Goal: Task Accomplishment & Management: Use online tool/utility

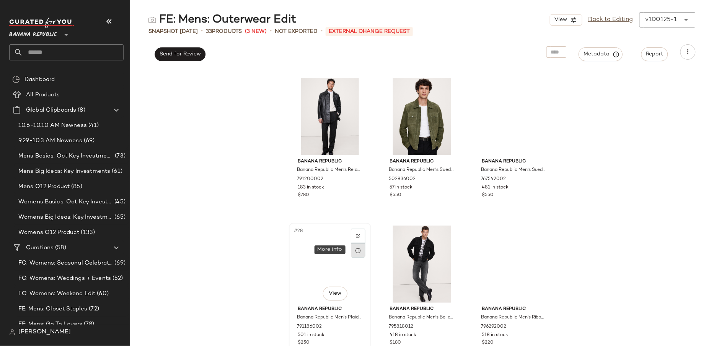
scroll to position [1348, 0]
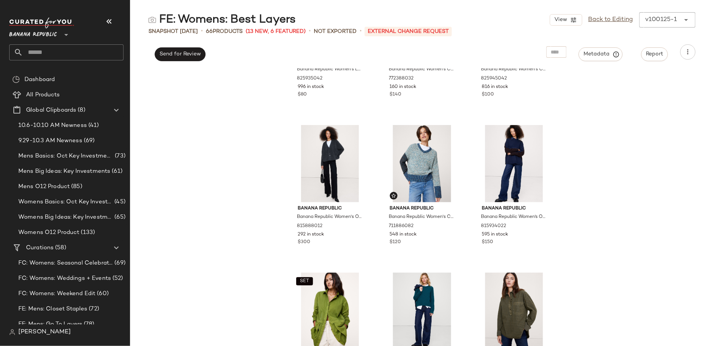
scroll to position [238, 0]
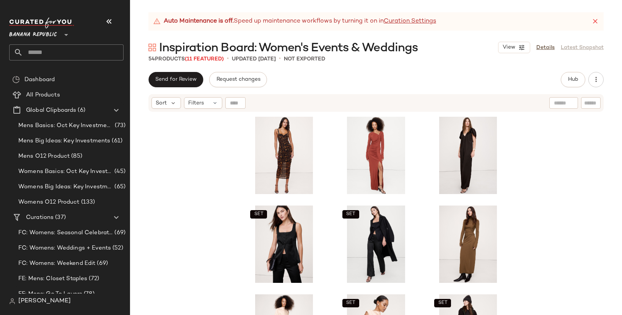
scroll to position [212, 0]
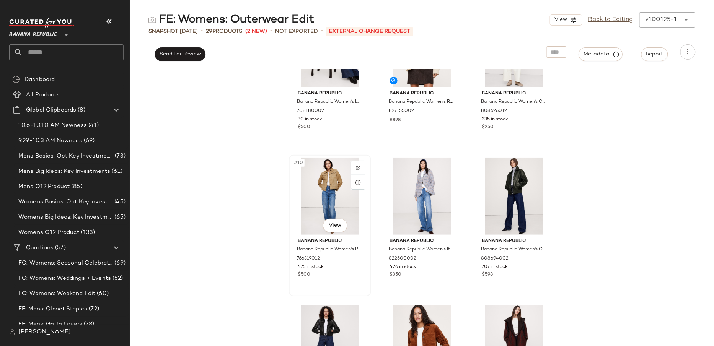
scroll to position [373, 0]
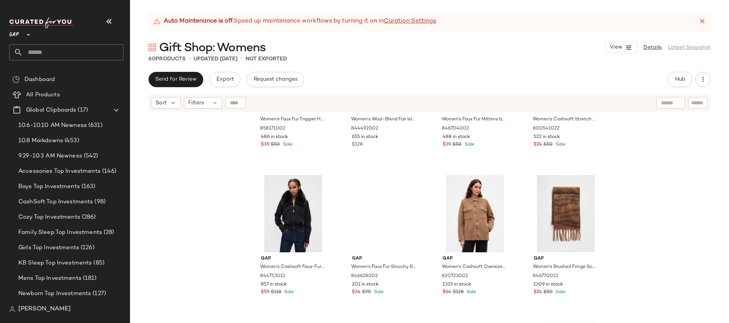
scroll to position [1165, 0]
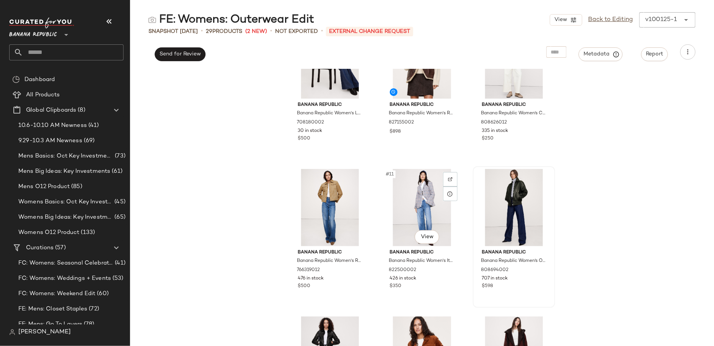
scroll to position [361, 0]
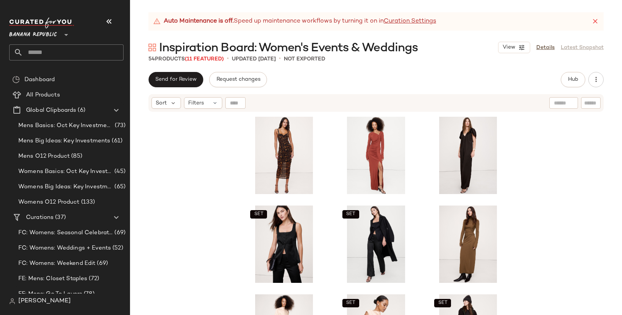
scroll to position [212, 0]
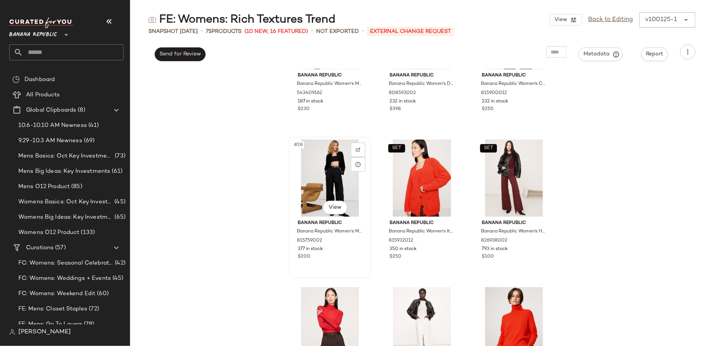
scroll to position [1111, 0]
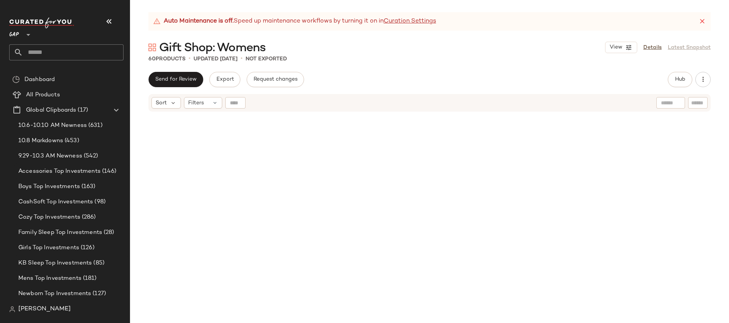
scroll to position [1165, 0]
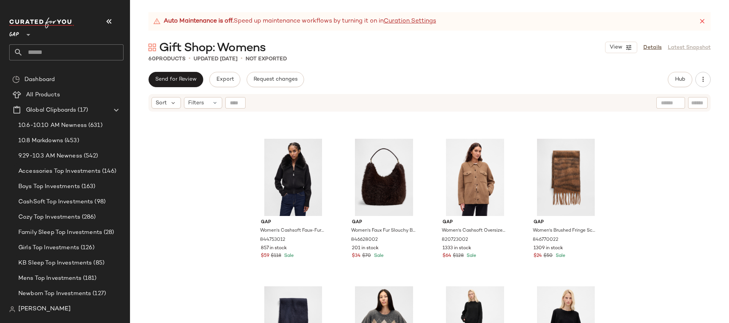
click at [20, 35] on div "GAP **" at bounding box center [15, 30] width 13 height 19
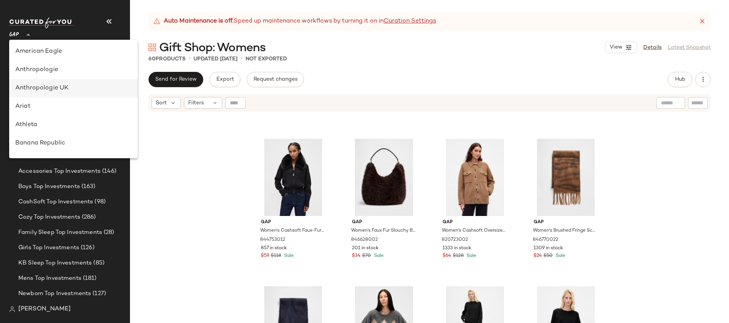
scroll to position [0, 0]
click at [60, 138] on div "Banana Republic" at bounding box center [73, 144] width 129 height 18
type input "**"
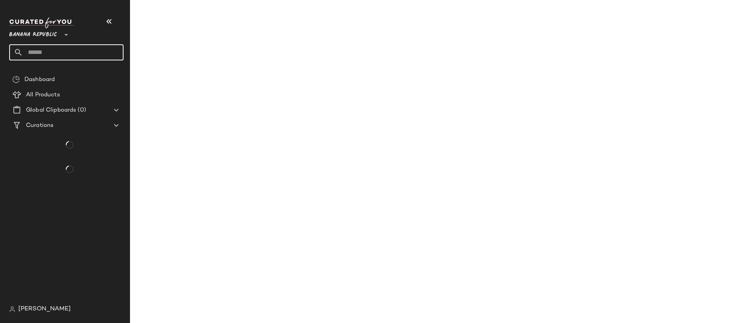
click at [58, 45] on input "text" at bounding box center [73, 52] width 101 height 16
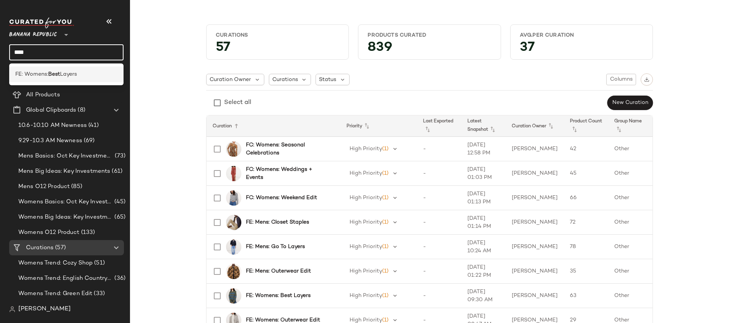
type input "****"
click at [55, 77] on b "Best" at bounding box center [54, 74] width 12 height 8
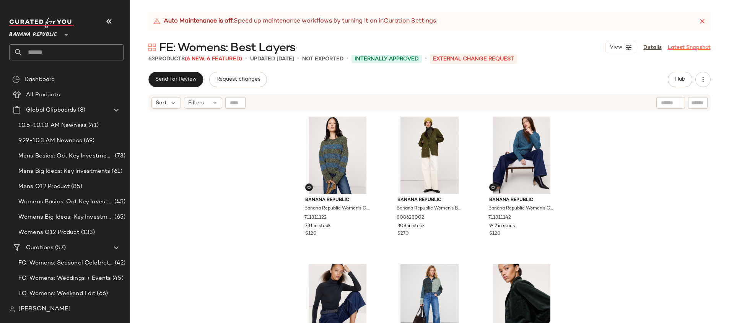
click at [694, 44] on link "Latest Snapshot" at bounding box center [689, 48] width 43 height 8
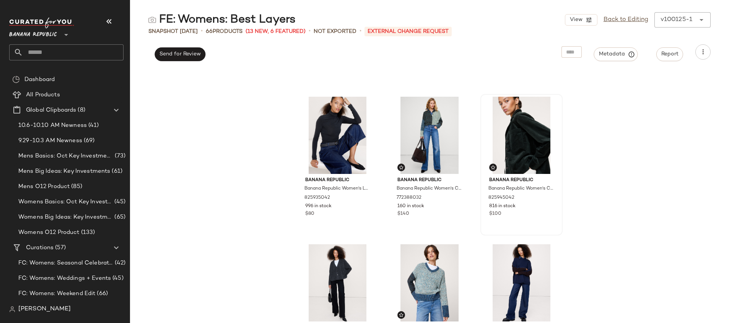
scroll to position [126, 0]
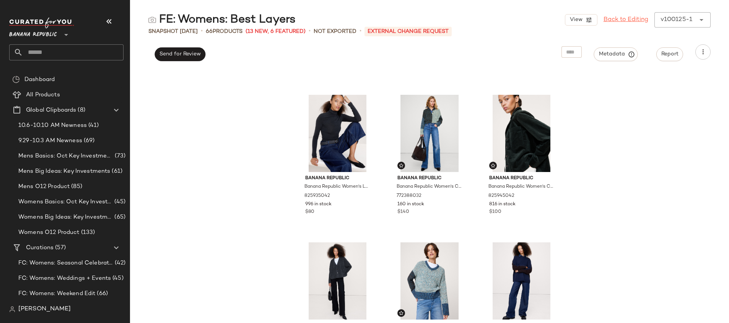
click at [625, 22] on link "Back to Editing" at bounding box center [626, 19] width 45 height 9
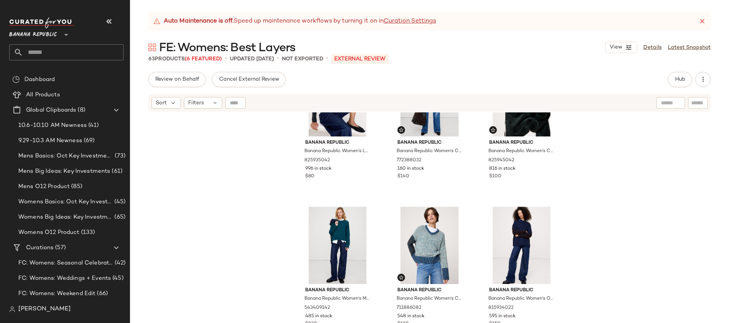
scroll to position [229, 0]
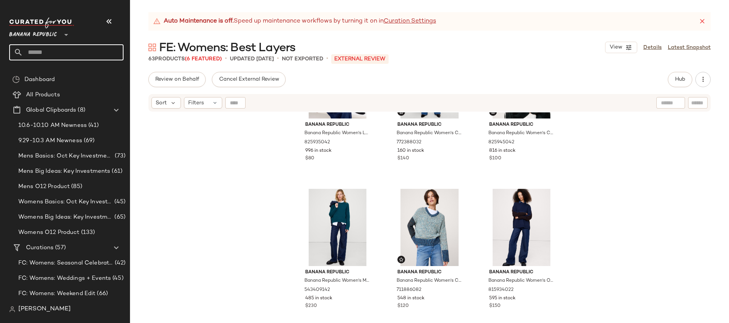
click at [42, 50] on input "text" at bounding box center [73, 52] width 101 height 16
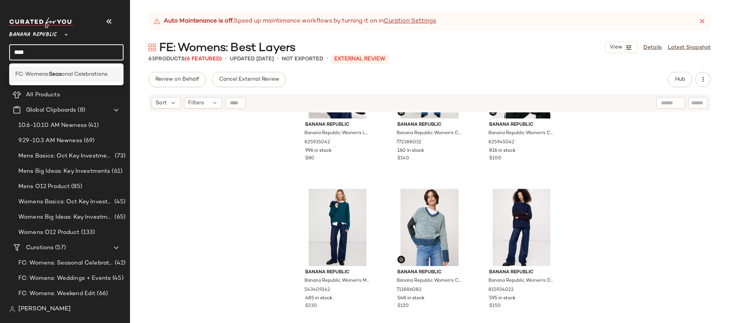
type input "****"
click at [28, 71] on span "FC: Womens:" at bounding box center [32, 74] width 34 height 8
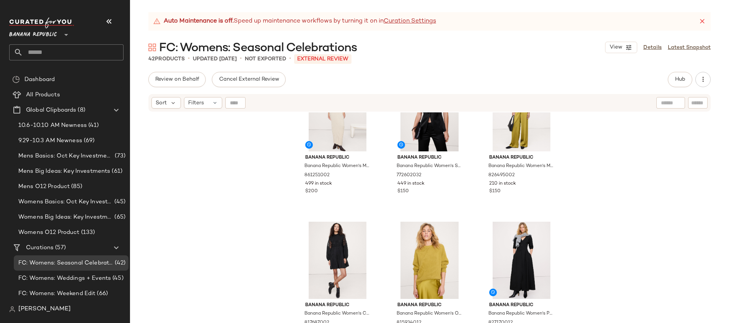
scroll to position [1839, 0]
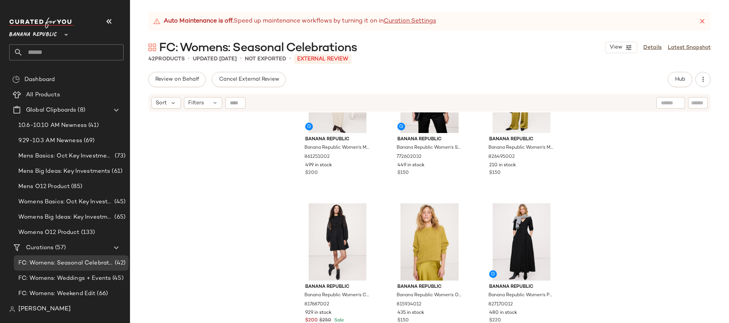
click at [607, 210] on div "Banana Republic Banana Republic Women's Merino-Cotton Maxi Dress With Open Back…" at bounding box center [429, 227] width 599 height 230
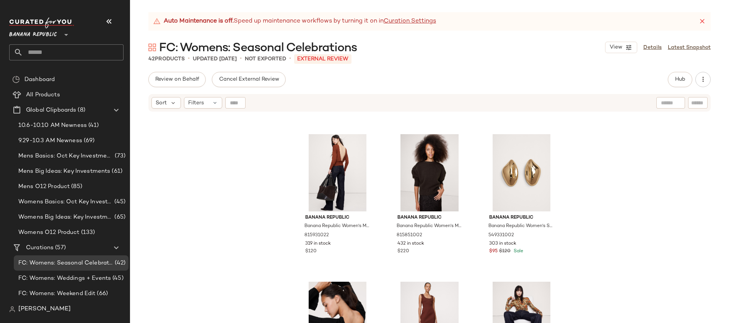
scroll to position [513, 0]
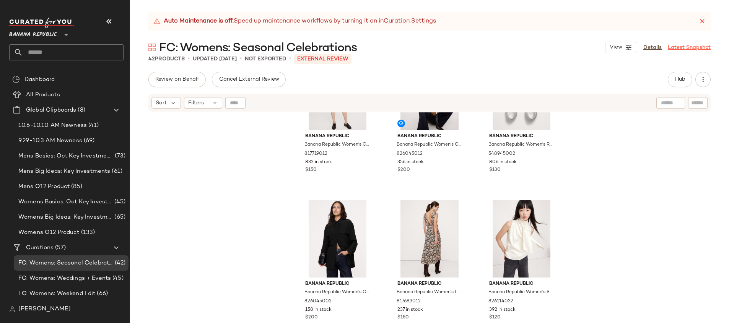
click at [673, 48] on link "Latest Snapshot" at bounding box center [689, 48] width 43 height 8
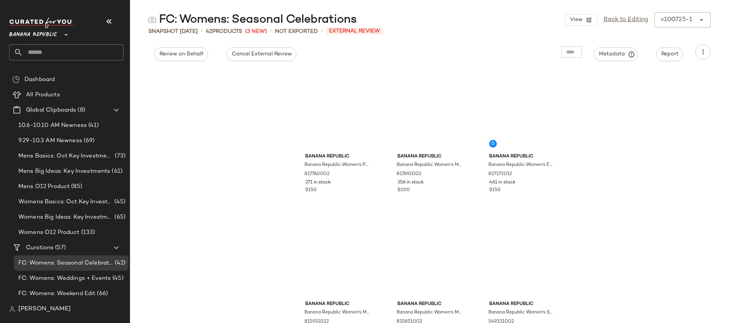
click at [682, 23] on div "View Back to Editing v100725-1 ******" at bounding box center [638, 19] width 146 height 15
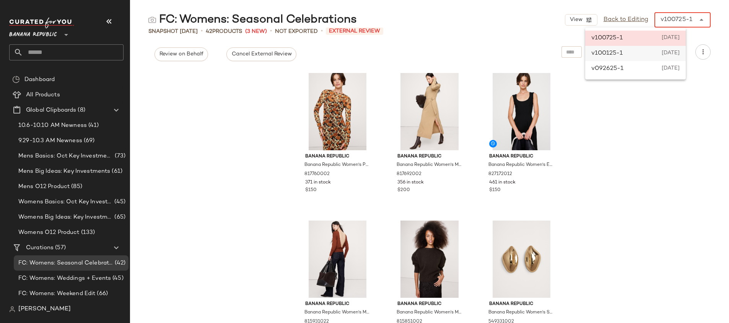
click at [680, 52] on span "October 1st 2025" at bounding box center [670, 53] width 19 height 9
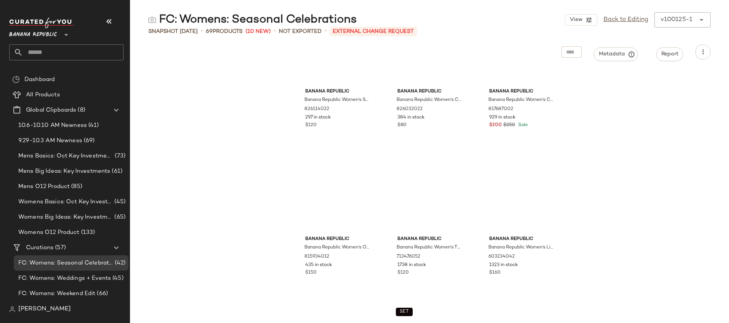
scroll to position [3143, 0]
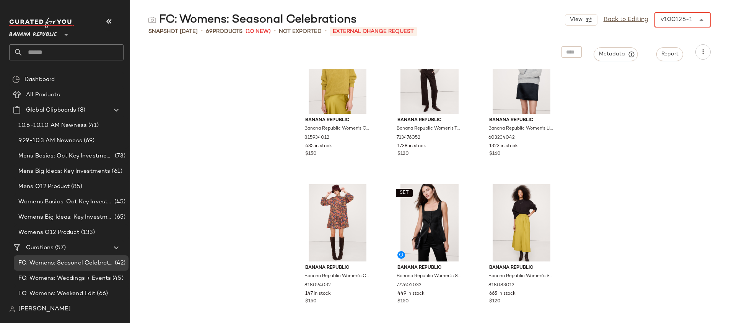
click at [695, 15] on div "v100125-1 ******" at bounding box center [674, 19] width 41 height 15
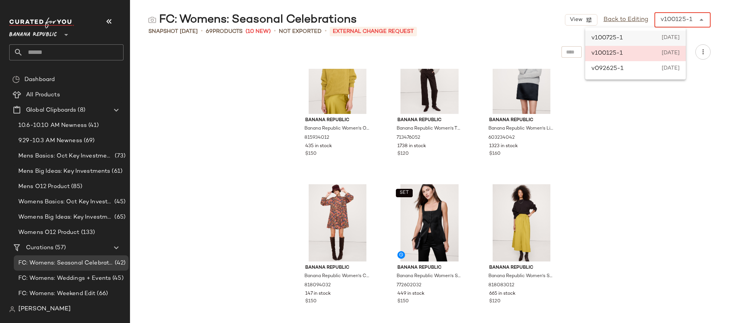
click at [680, 34] on span "October 7th 2025" at bounding box center [670, 38] width 19 height 9
type input "******"
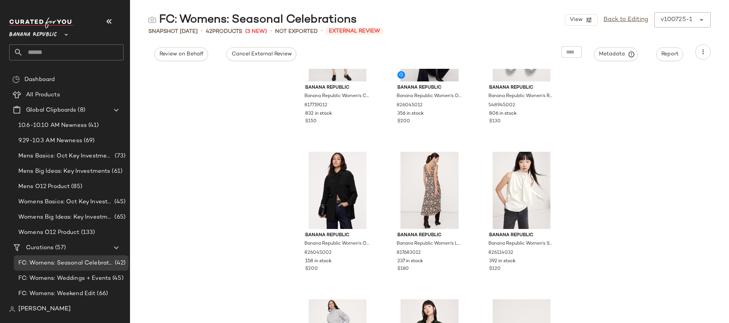
scroll to position [0, 0]
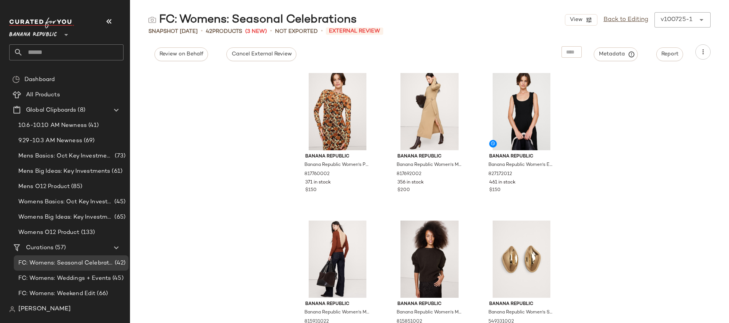
click at [85, 57] on input "text" at bounding box center [73, 52] width 101 height 16
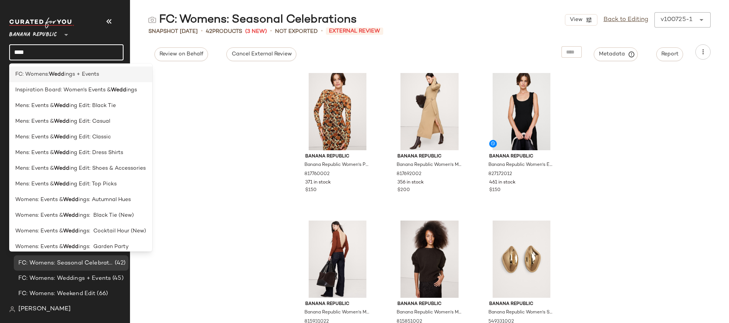
type input "****"
click at [31, 77] on span "FC: Womens:" at bounding box center [32, 74] width 34 height 8
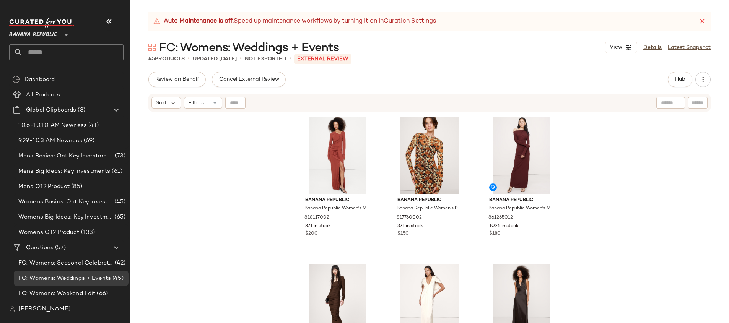
click at [695, 104] on input "text" at bounding box center [697, 103] width 13 height 8
paste input "*********"
type input "*********"
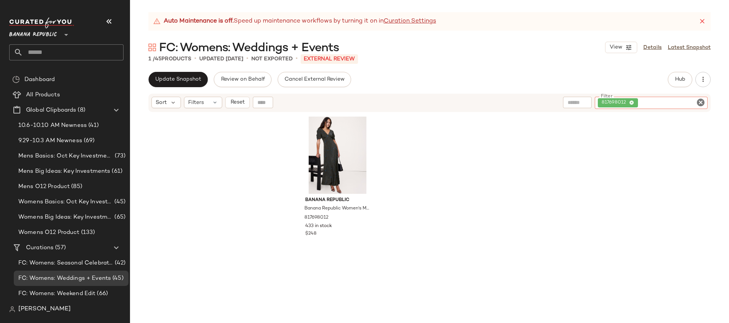
click at [701, 103] on icon "Clear Filter" at bounding box center [700, 102] width 9 height 9
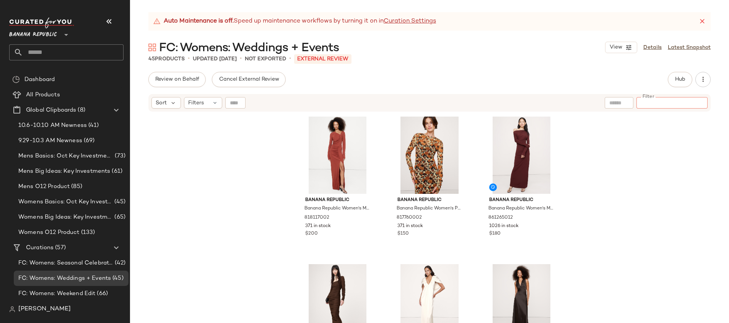
paste input "*********"
type input "*********"
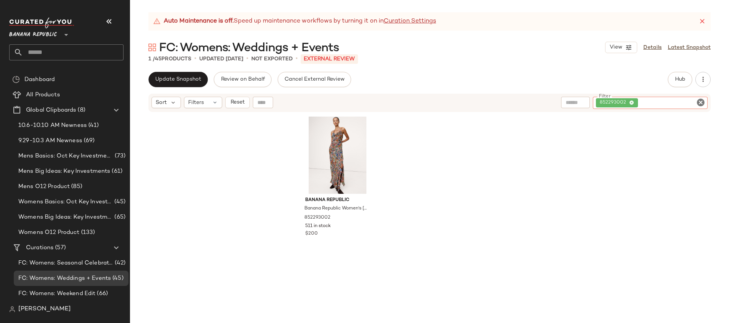
click at [700, 101] on icon "Clear Filter" at bounding box center [700, 102] width 9 height 9
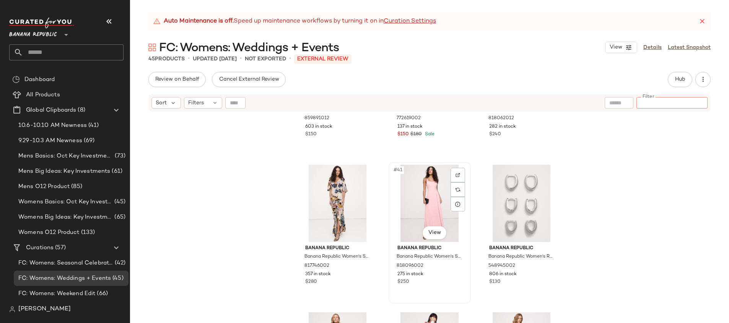
scroll to position [1986, 0]
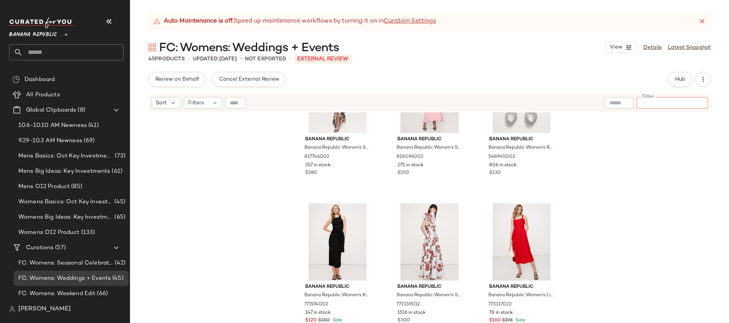
click at [599, 190] on div "SET Banana Republic Banana Republic Women's Hammered Satin Maxi Skirt Prosecco …" at bounding box center [429, 227] width 599 height 230
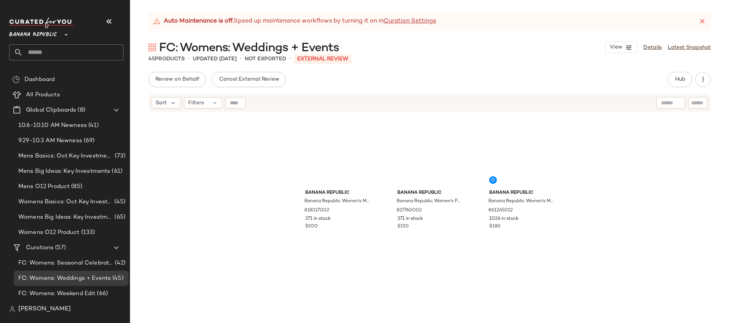
scroll to position [0, 0]
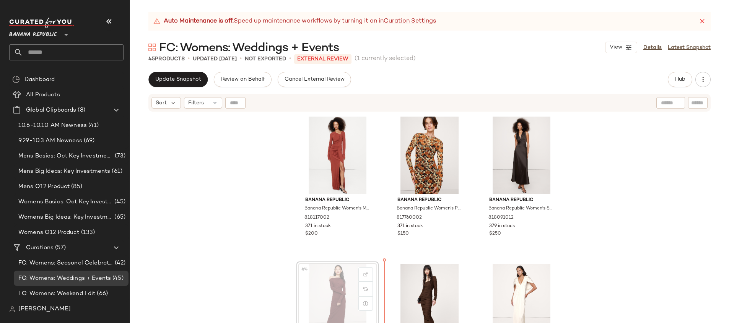
scroll to position [1, 0]
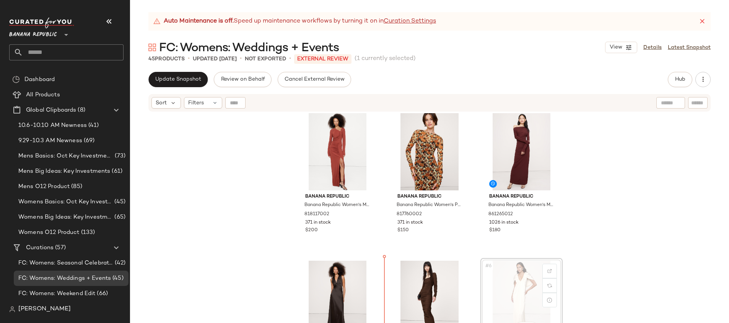
scroll to position [7, 0]
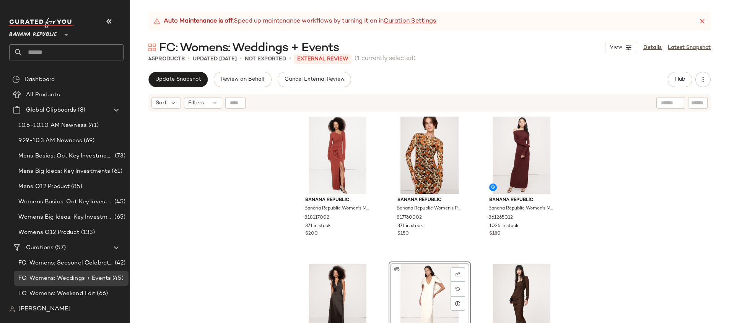
click at [84, 54] on input "text" at bounding box center [73, 52] width 101 height 16
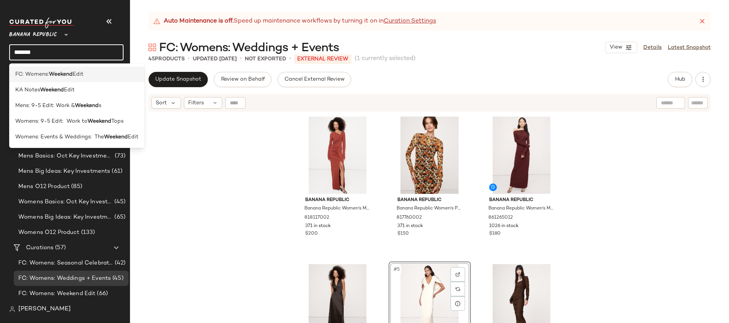
type input "*******"
click at [92, 70] on div "FC: Womens: Weekend Edit" at bounding box center [76, 75] width 135 height 16
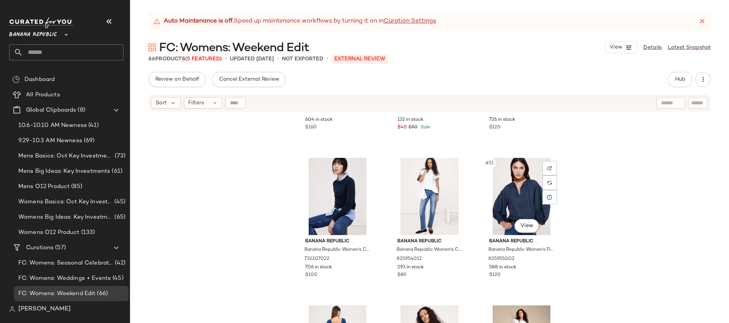
scroll to position [2339, 0]
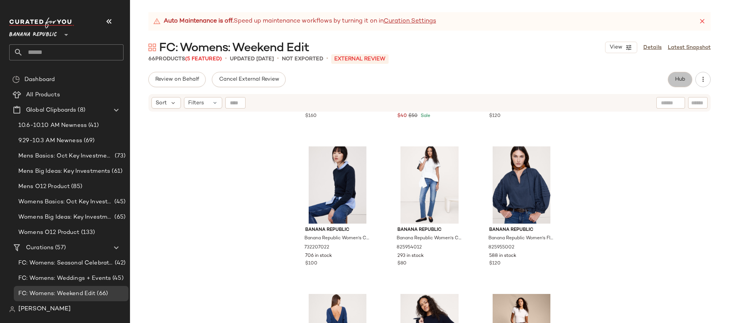
click at [682, 80] on span "Hub" at bounding box center [680, 80] width 11 height 6
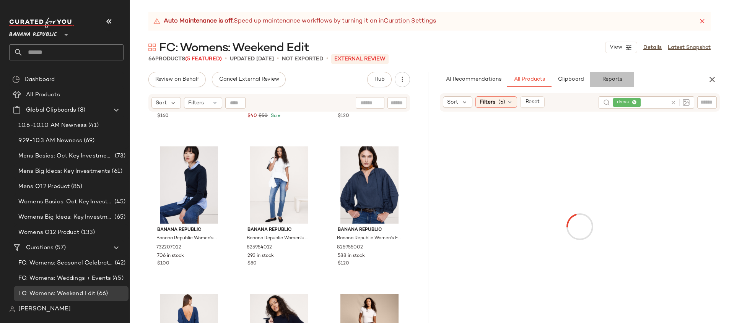
click at [605, 80] on span "Reports" at bounding box center [612, 80] width 20 height 6
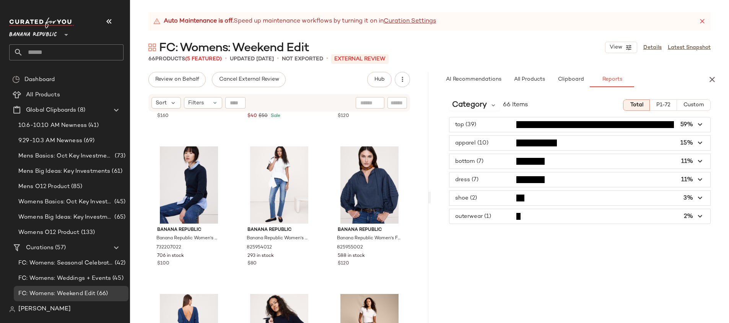
click at [501, 128] on span "button" at bounding box center [579, 124] width 261 height 15
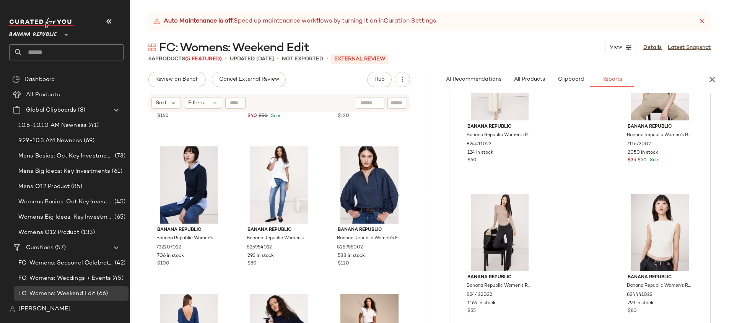
scroll to position [2530, 0]
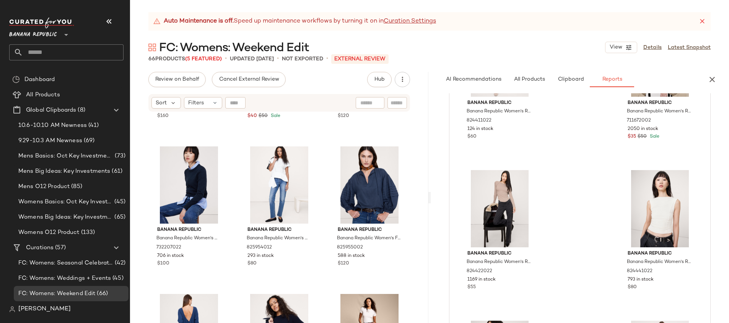
click at [55, 51] on input "text" at bounding box center [73, 52] width 101 height 16
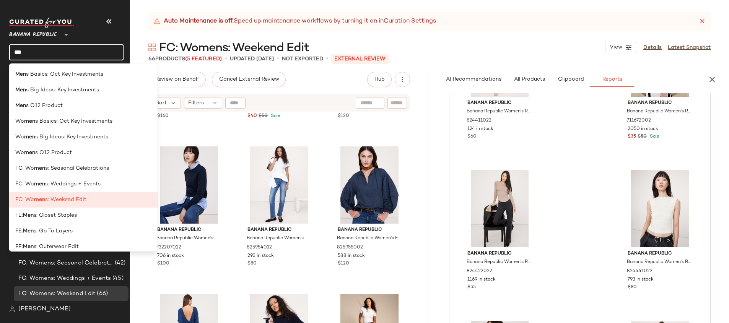
click at [54, 50] on input "***" at bounding box center [66, 52] width 114 height 16
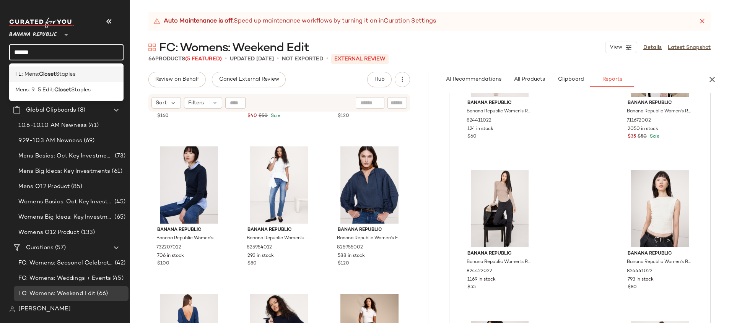
type input "******"
click at [69, 73] on span "Staples" at bounding box center [66, 74] width 20 height 8
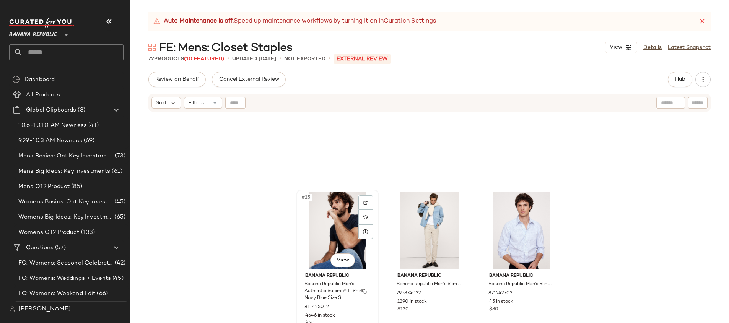
scroll to position [1193, 0]
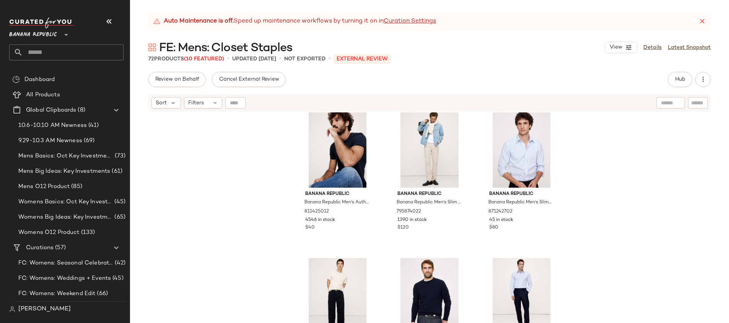
click at [82, 51] on input "text" at bounding box center [73, 52] width 101 height 16
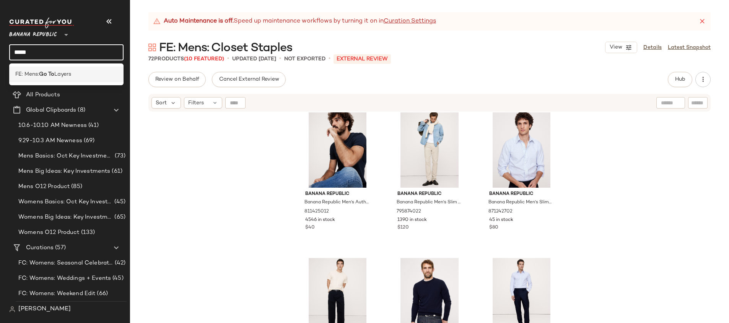
type input "*****"
click at [83, 69] on div "FE: Mens: Go To Layers" at bounding box center [66, 75] width 114 height 16
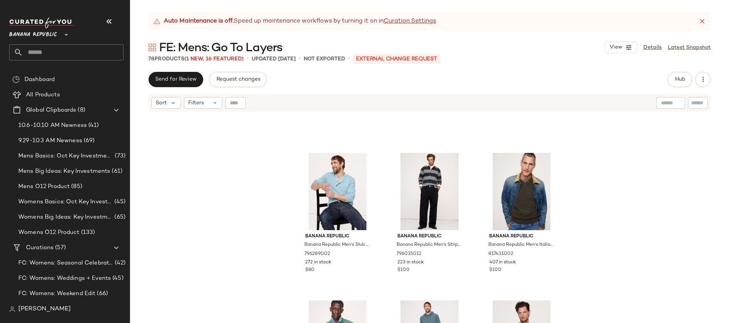
scroll to position [781, 0]
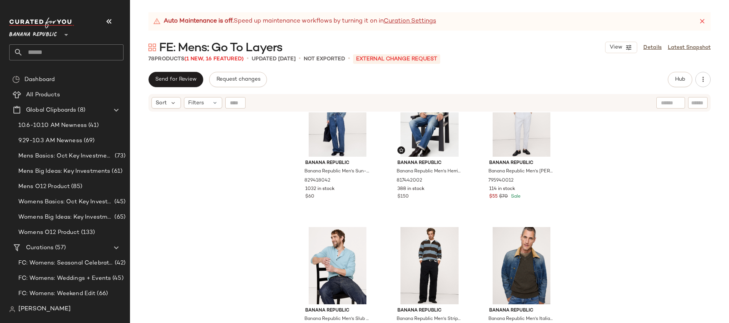
click at [68, 52] on input "text" at bounding box center [73, 52] width 101 height 16
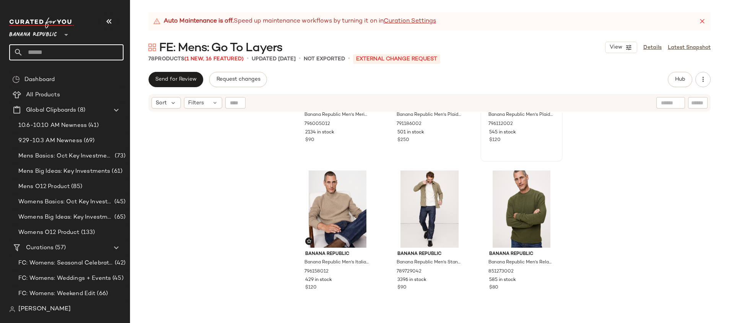
scroll to position [1430, 0]
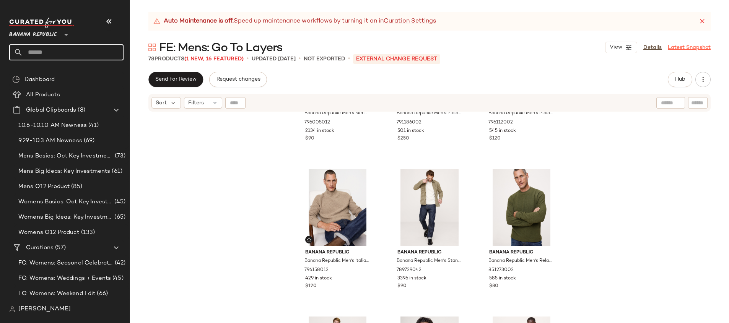
click at [678, 47] on link "Latest Snapshot" at bounding box center [689, 48] width 43 height 8
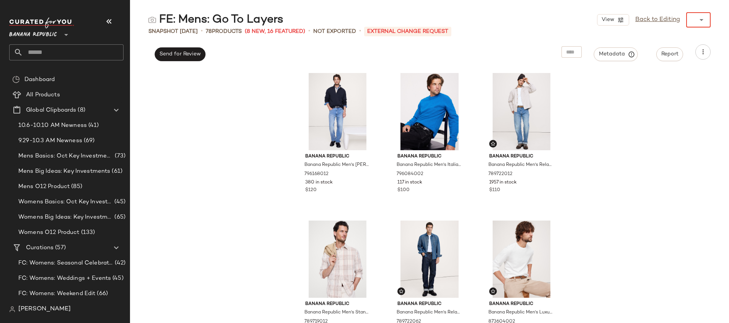
click at [686, 26] on div "View Back to Editing ******" at bounding box center [654, 19] width 114 height 15
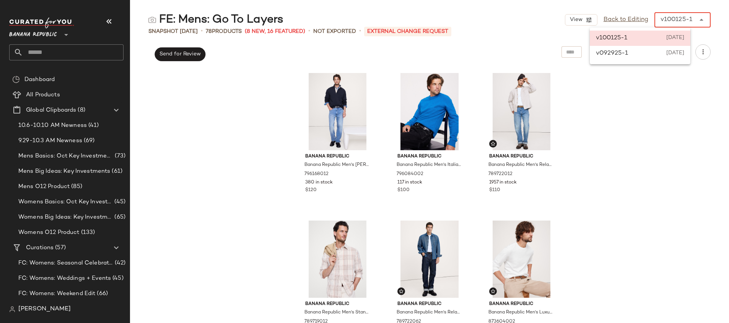
click at [680, 96] on div "Banana Republic Banana Republic Men's Terry Mock-Neck Sweatshirt Navy Blue Size…" at bounding box center [429, 196] width 599 height 254
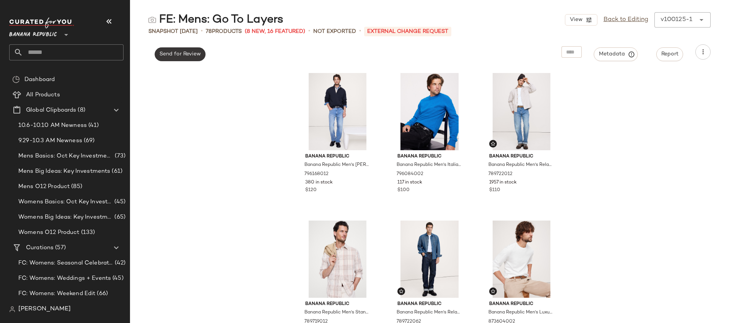
click at [183, 54] on span "Send for Review" at bounding box center [180, 54] width 42 height 6
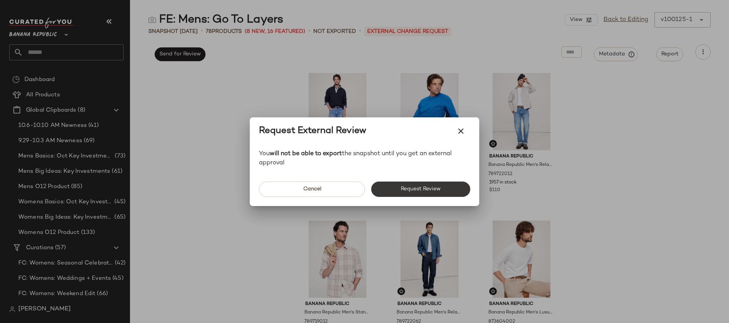
click at [412, 190] on span "Request Review" at bounding box center [420, 189] width 40 height 6
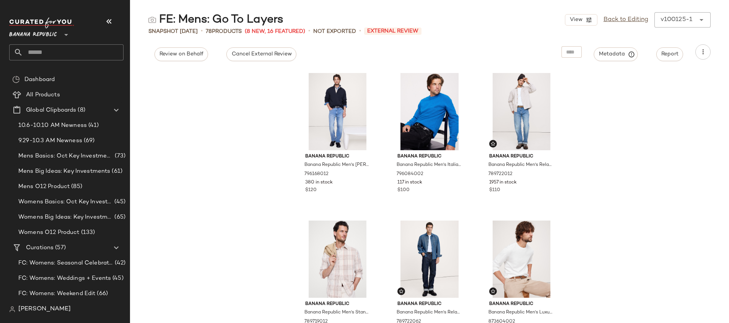
click at [47, 52] on input "text" at bounding box center [73, 52] width 101 height 16
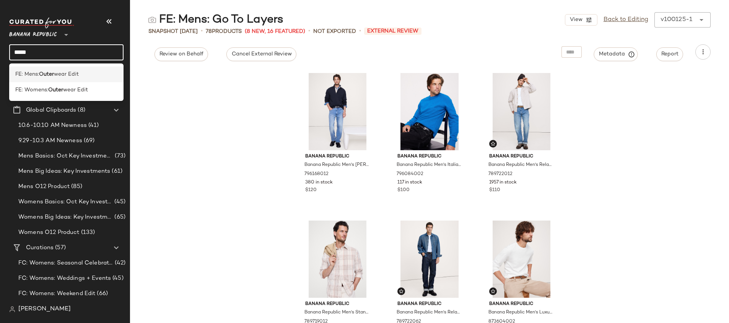
type input "*****"
click at [62, 73] on span "wear Edit" at bounding box center [66, 74] width 25 height 8
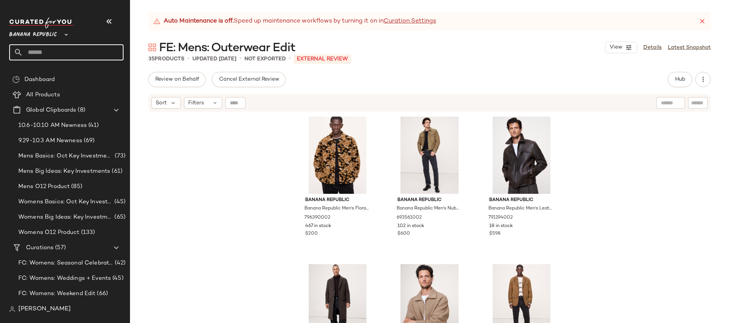
click at [58, 55] on input "text" at bounding box center [73, 52] width 101 height 16
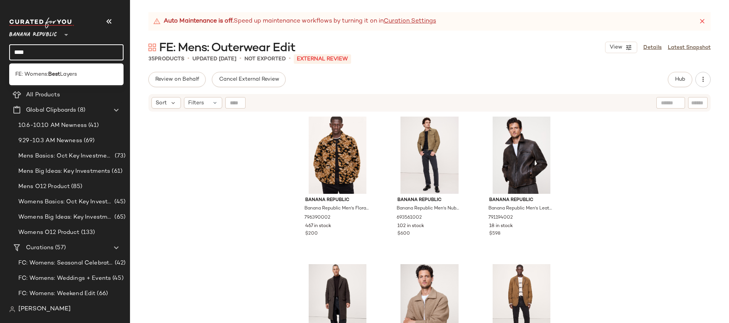
type input "****"
click at [54, 72] on b "Best" at bounding box center [54, 74] width 12 height 8
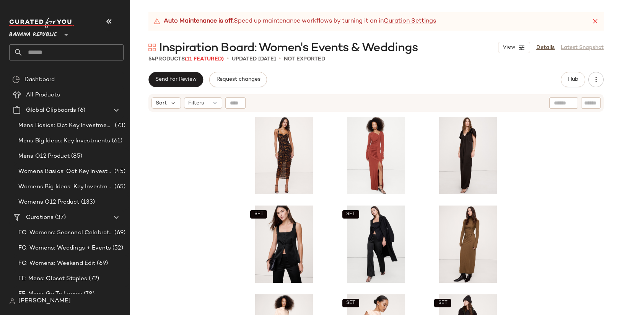
scroll to position [212, 0]
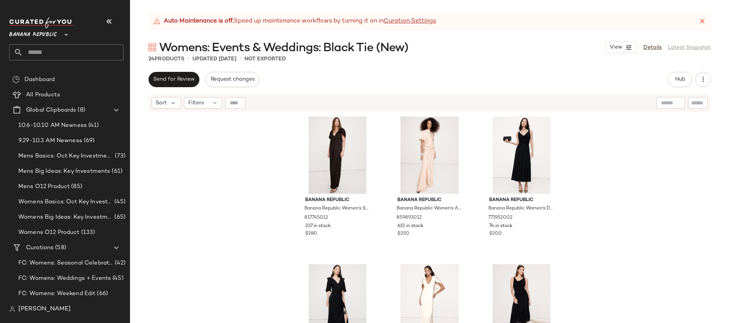
click at [632, 228] on div "Banana Republic Banana Republic Women's Stretch-Satin Cape Maxi Dress Ganache B…" at bounding box center [429, 227] width 599 height 230
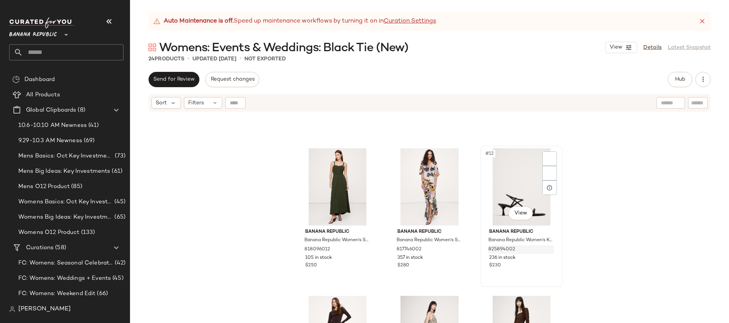
scroll to position [428, 0]
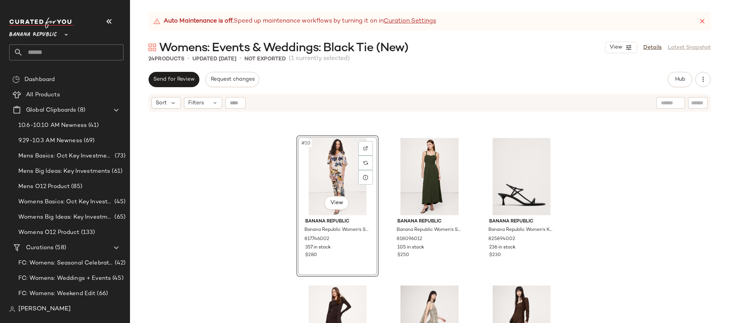
click at [625, 201] on div "#10 View Banana Republic Banana Republic Women's Stretch-Crepe Flutter-Sleeve M…" at bounding box center [429, 227] width 599 height 230
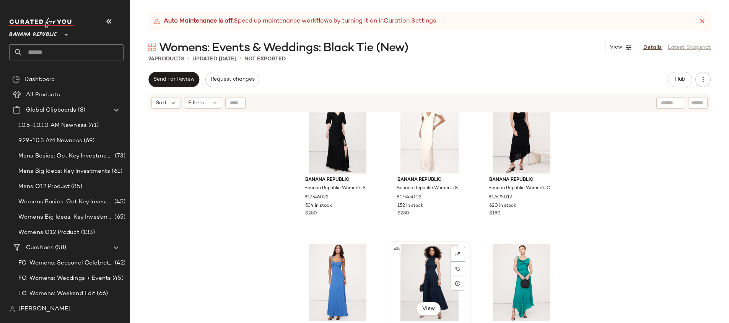
scroll to position [194, 0]
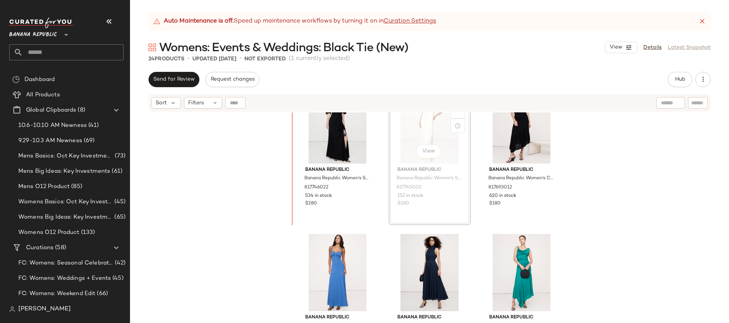
scroll to position [171, 0]
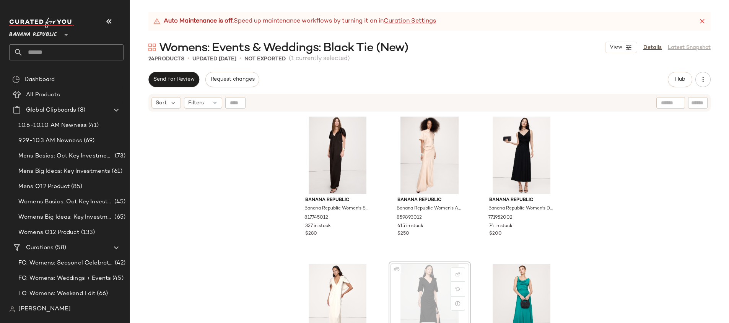
scroll to position [1, 0]
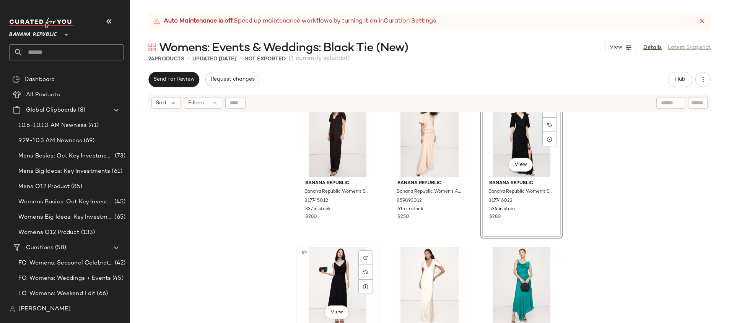
scroll to position [99, 0]
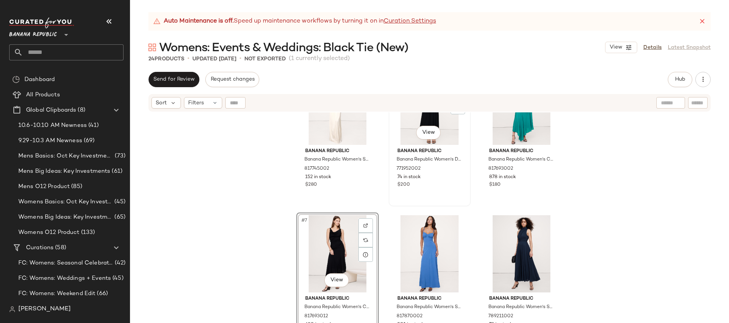
scroll to position [196, 0]
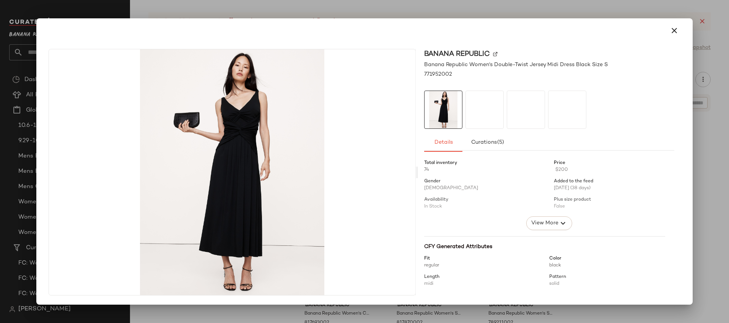
drag, startPoint x: 519, startPoint y: 145, endPoint x: 375, endPoint y: 256, distance: 182.2
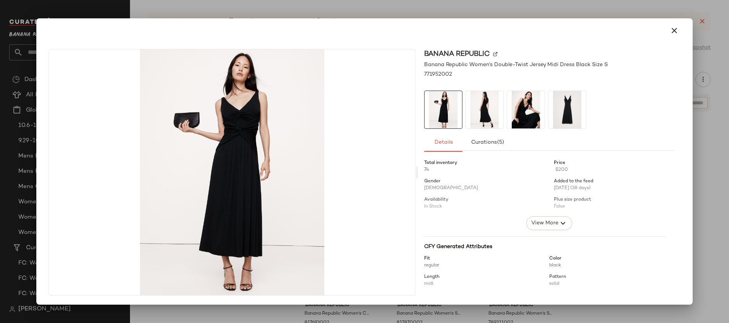
click at [360, 13] on div at bounding box center [364, 161] width 729 height 323
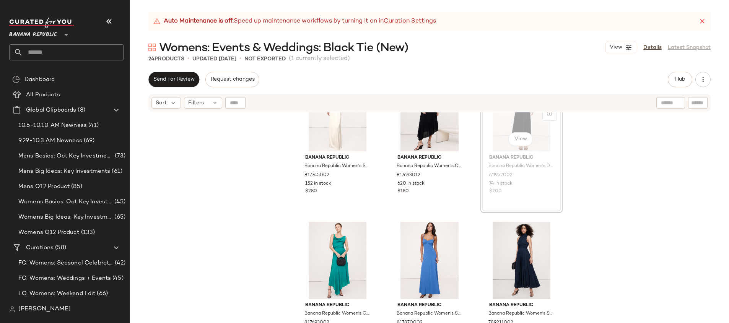
scroll to position [195, 0]
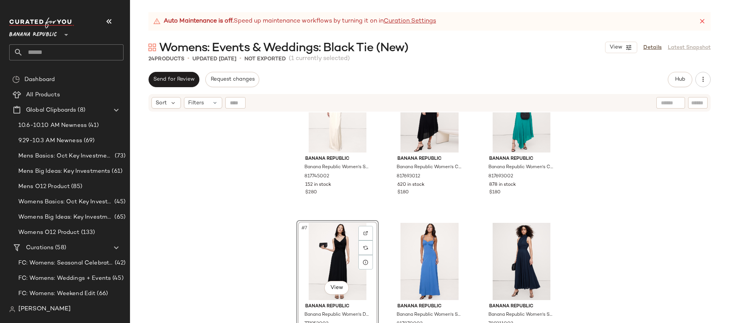
click at [606, 241] on div "Banana Republic Banana Republic Women's Stretch-Satin Cape Maxi Dress White Siz…" at bounding box center [429, 227] width 599 height 230
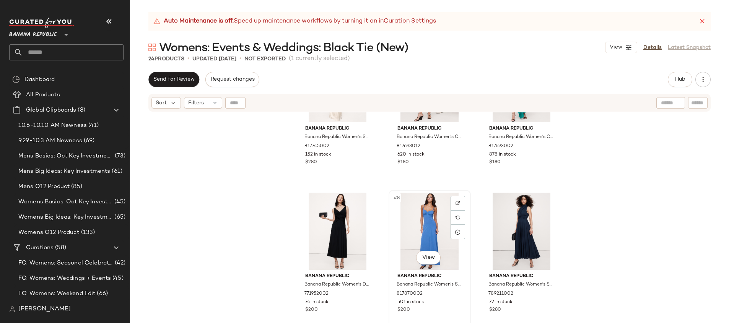
scroll to position [234, 0]
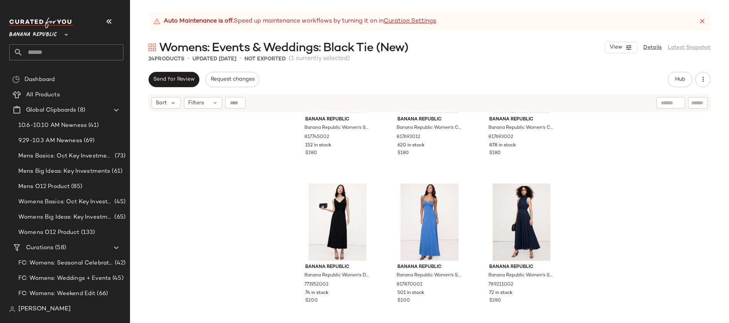
drag, startPoint x: 405, startPoint y: 159, endPoint x: 445, endPoint y: 0, distance: 163.8
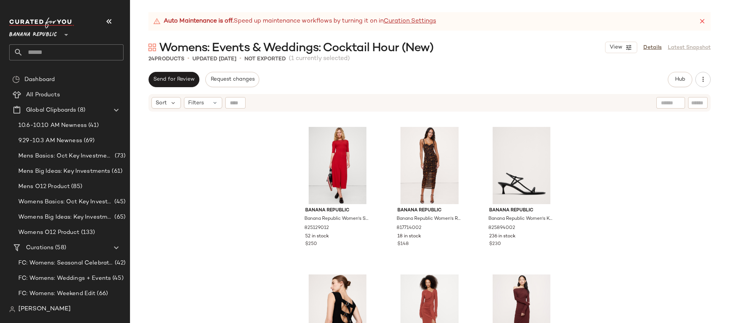
scroll to position [882, 0]
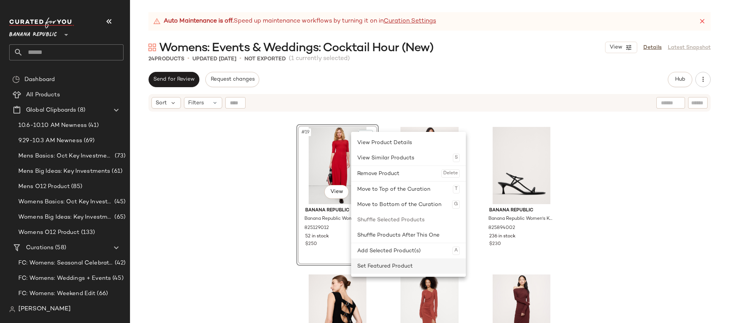
click at [384, 266] on div "Set Featured Product" at bounding box center [408, 266] width 103 height 15
click at [397, 265] on div "Unset Featured Product" at bounding box center [403, 266] width 103 height 15
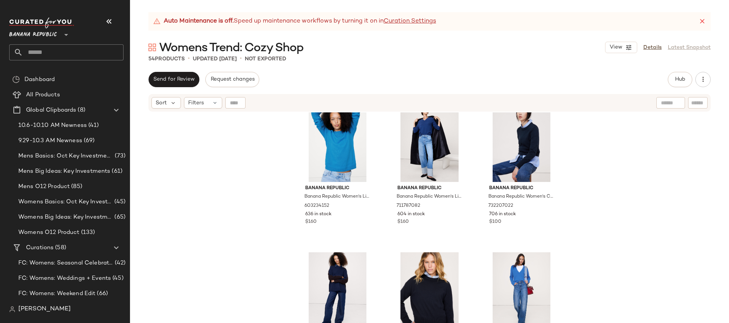
scroll to position [2429, 0]
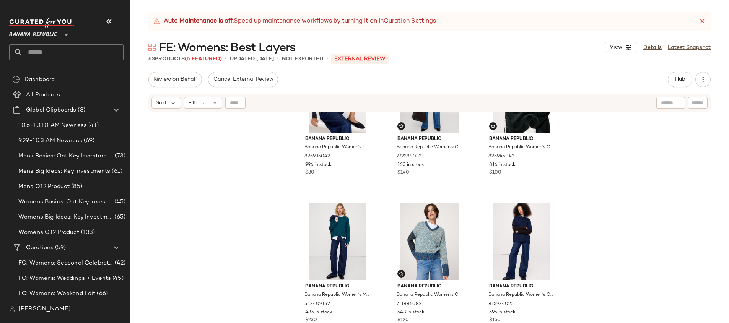
scroll to position [266, 0]
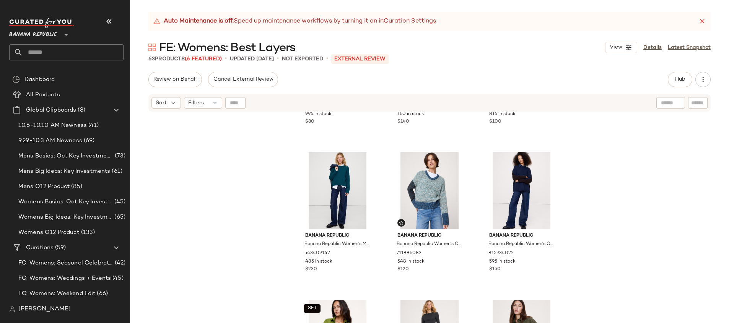
click at [591, 213] on div "Banana Republic Banana Republic Women's Luxe Wool-Blend Turtleneck T-Shirt Heat…" at bounding box center [429, 227] width 599 height 230
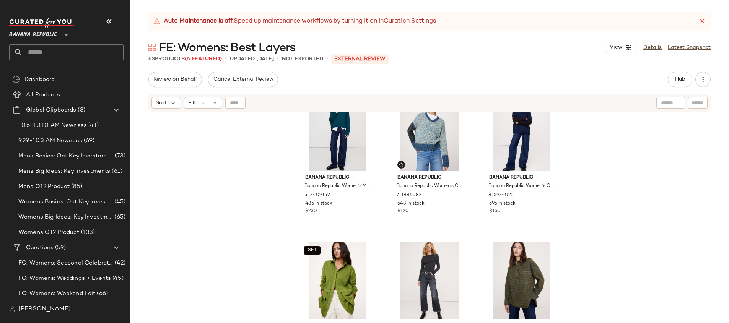
scroll to position [283, 0]
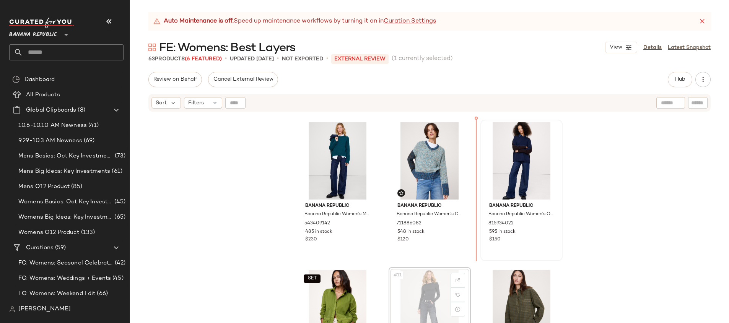
scroll to position [295, 0]
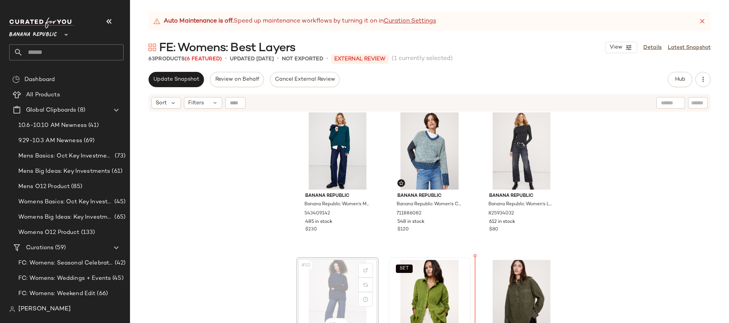
scroll to position [316, 0]
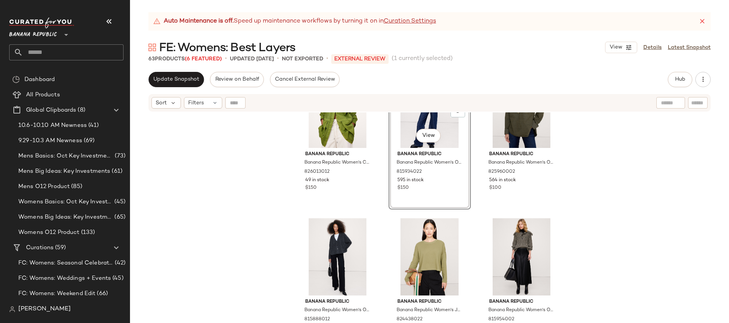
scroll to position [332, 0]
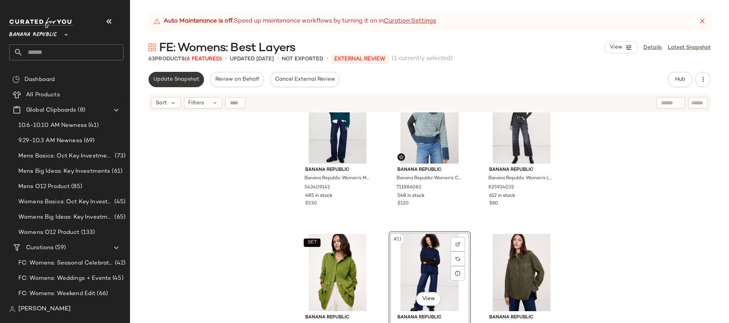
click at [157, 82] on span "Update Snapshot" at bounding box center [176, 80] width 46 height 6
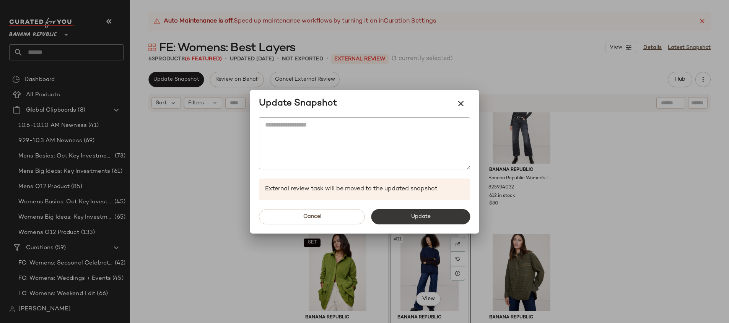
click at [417, 216] on span "Update" at bounding box center [420, 217] width 20 height 6
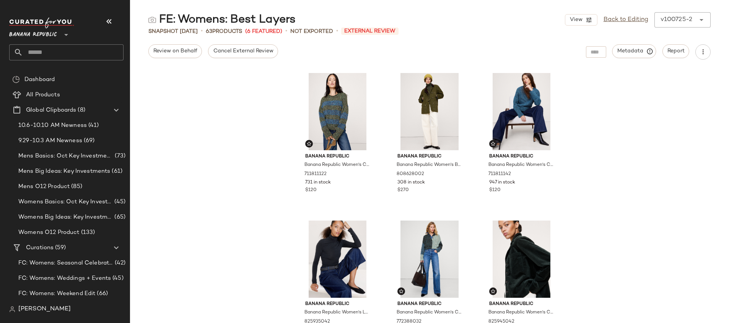
click at [96, 51] on input "text" at bounding box center [73, 52] width 101 height 16
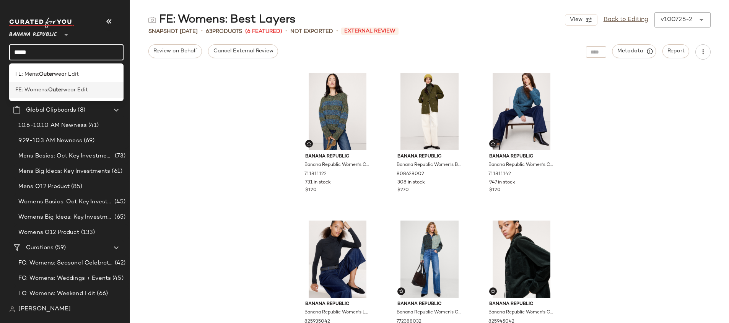
type input "*****"
click at [92, 91] on div "FE: Womens: Outer wear Edit" at bounding box center [66, 90] width 102 height 8
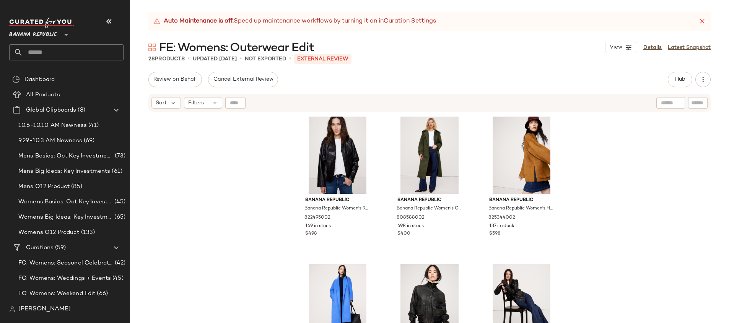
click at [77, 50] on input "text" at bounding box center [73, 52] width 101 height 16
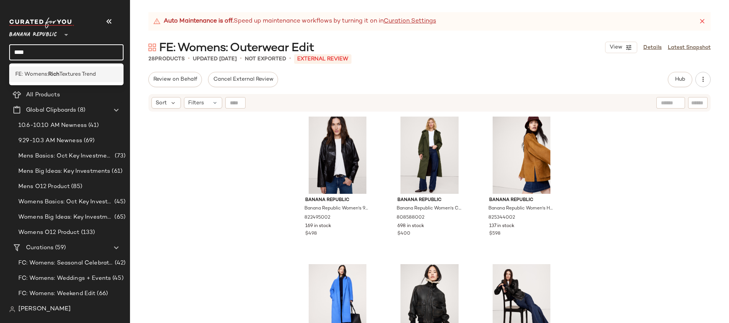
type input "****"
click at [60, 72] on span "Textures Trend" at bounding box center [77, 74] width 37 height 8
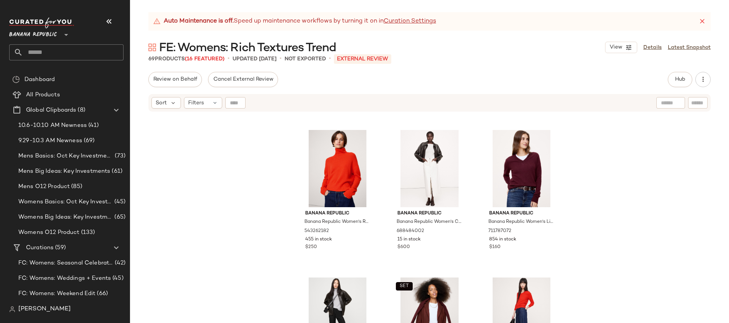
scroll to position [1463, 0]
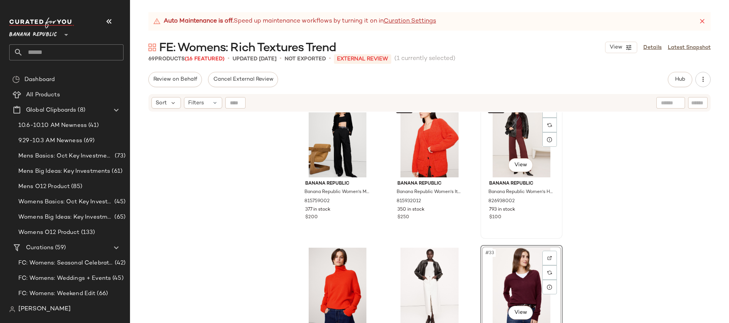
scroll to position [1360, 0]
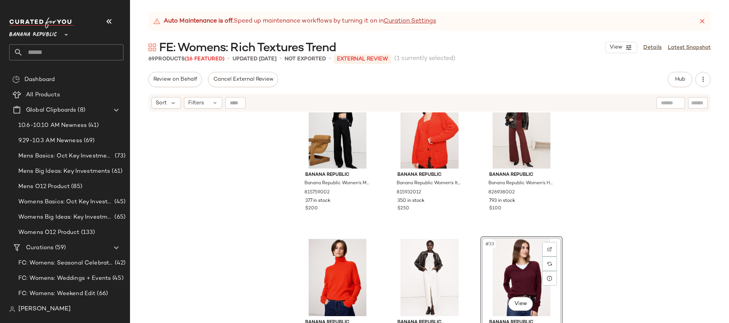
drag, startPoint x: 489, startPoint y: 172, endPoint x: 725, endPoint y: 269, distance: 255.6
click at [55, 46] on input "text" at bounding box center [73, 52] width 101 height 16
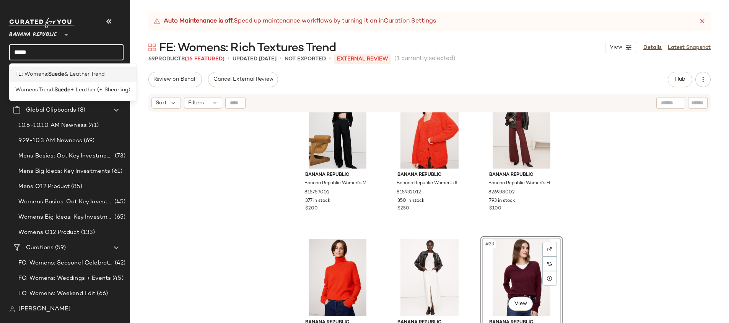
type input "*****"
click at [77, 77] on span "& Leather Trend" at bounding box center [84, 74] width 41 height 8
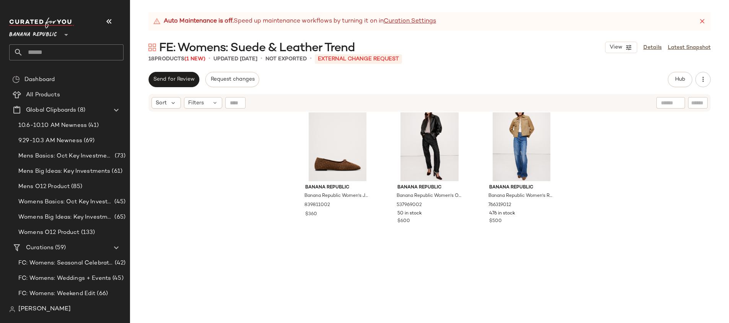
scroll to position [475, 0]
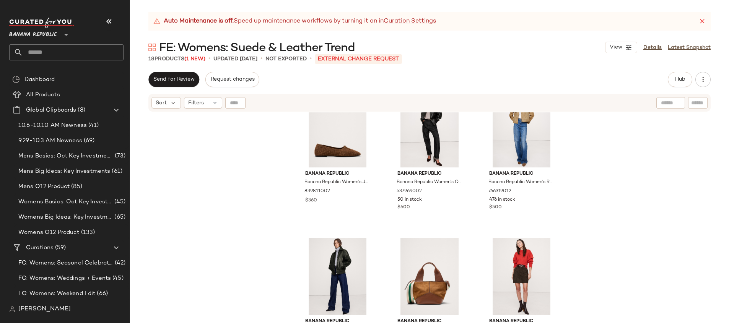
click at [676, 103] on div at bounding box center [670, 102] width 29 height 11
click at [695, 103] on input "text" at bounding box center [697, 103] width 13 height 8
paste input "*********"
type input "*********"
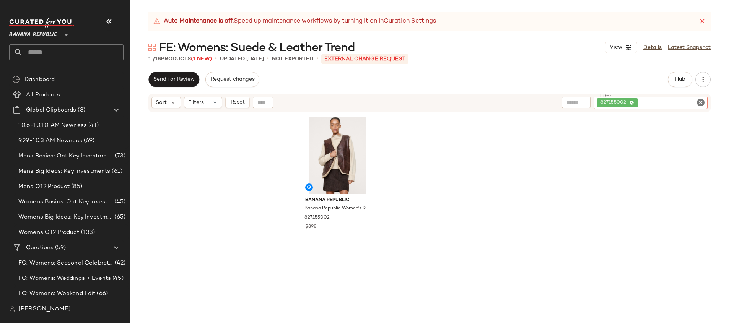
click at [700, 103] on icon "Clear Filter" at bounding box center [700, 102] width 9 height 9
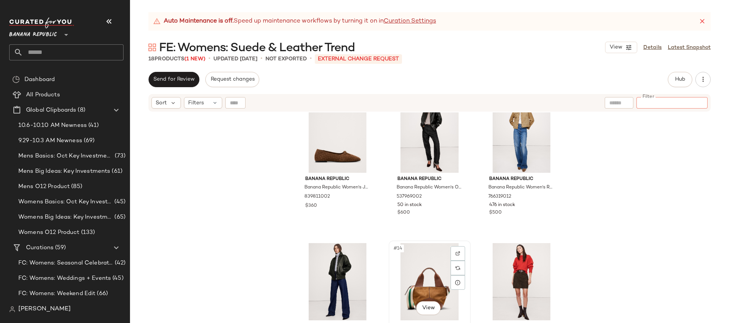
scroll to position [471, 0]
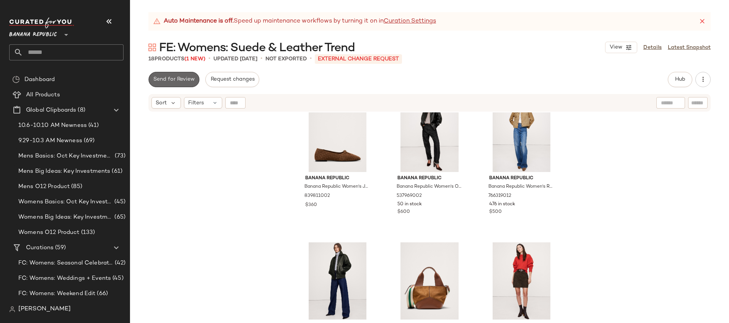
click at [188, 80] on span "Send for Review" at bounding box center [174, 80] width 42 height 6
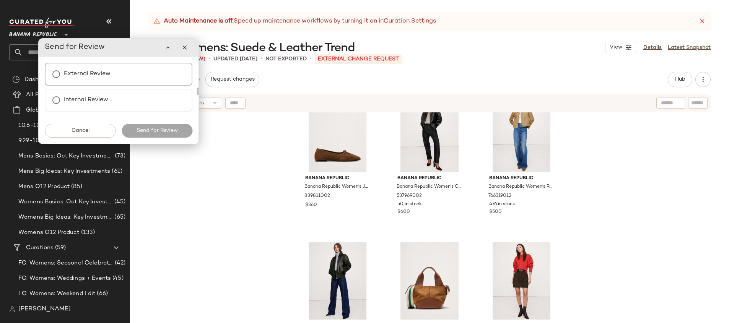
click at [138, 79] on div "External Review" at bounding box center [119, 74] width 148 height 23
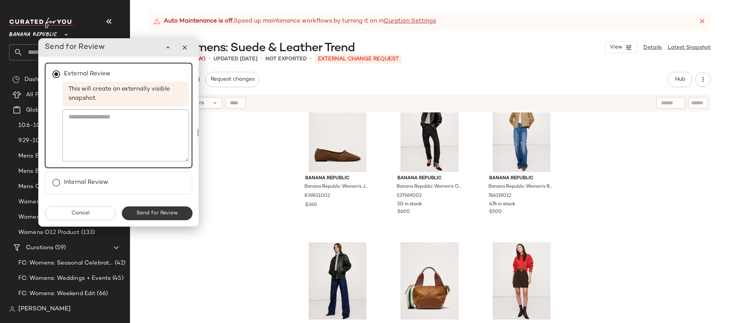
click at [178, 215] on button "Send for Review" at bounding box center [157, 214] width 71 height 14
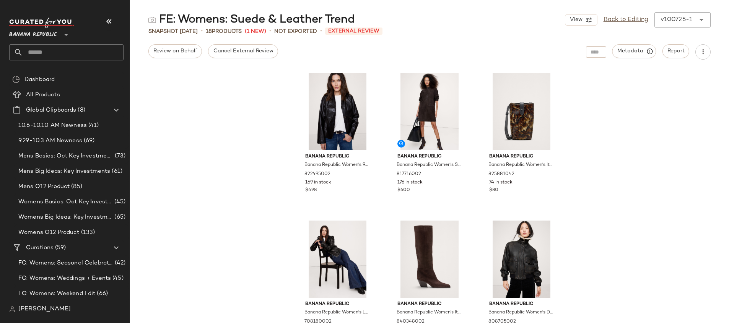
click at [49, 33] on span "Banana Republic" at bounding box center [33, 33] width 48 height 14
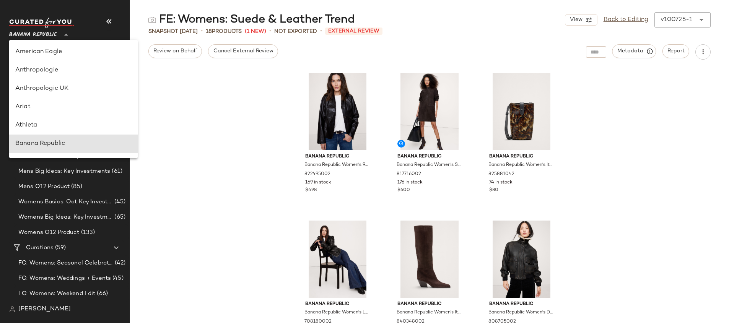
scroll to position [92, 0]
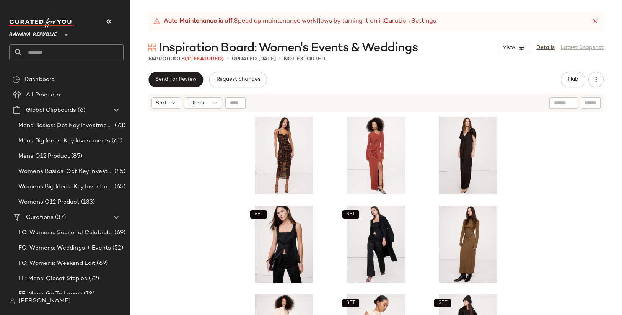
scroll to position [212, 0]
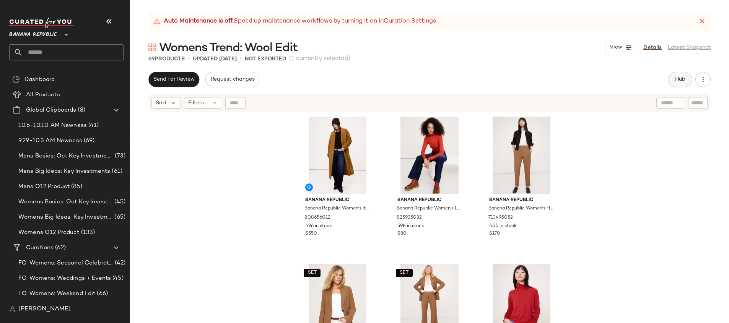
click at [688, 82] on button "Hub" at bounding box center [680, 79] width 24 height 15
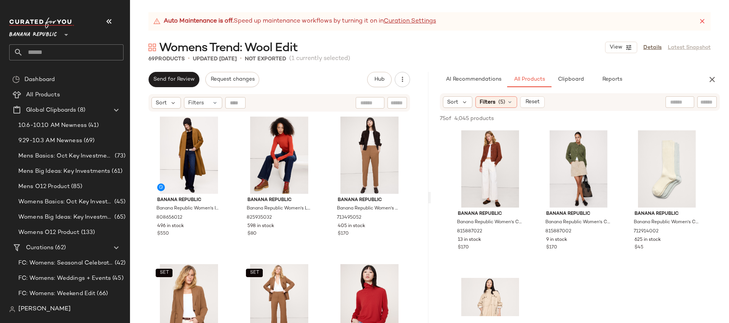
click at [700, 102] on div at bounding box center [707, 101] width 20 height 11
type input "****"
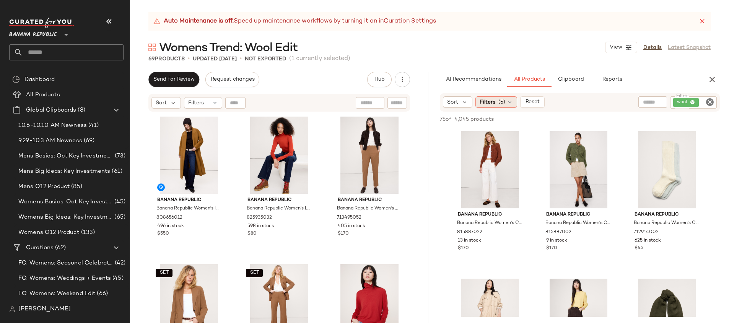
click at [499, 103] on span "(5)" at bounding box center [501, 102] width 7 height 8
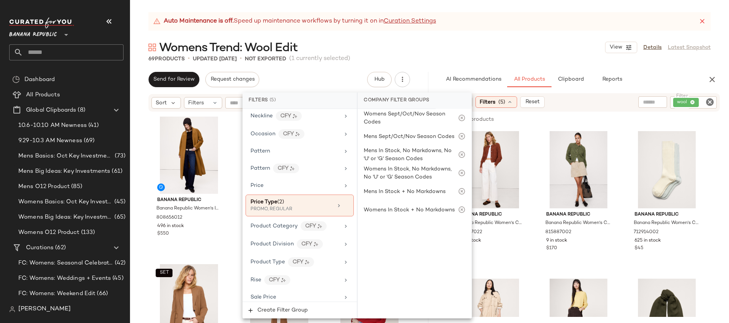
scroll to position [579, 0]
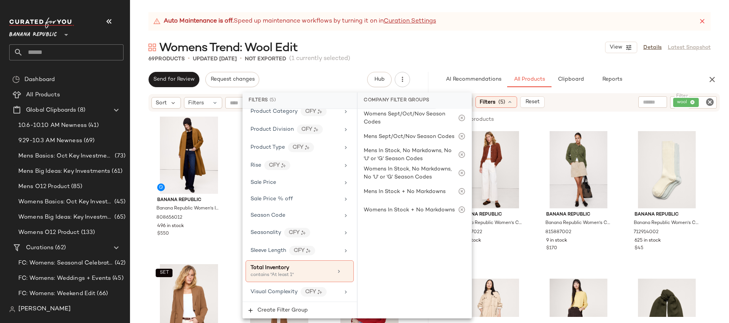
click at [623, 130] on div "Banana Republic Banana Republic Women's Cotton-Alpaca-Merino Raglan Cardigan Re…" at bounding box center [580, 273] width 298 height 289
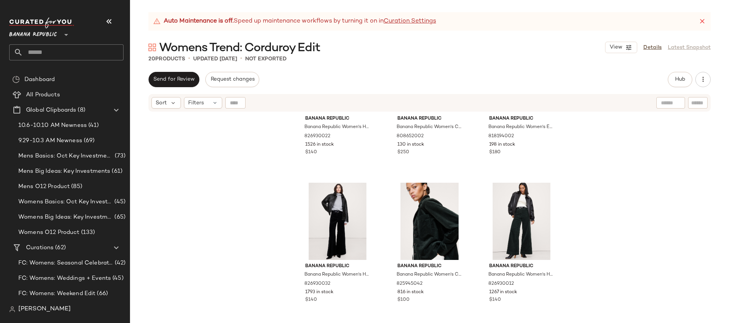
scroll to position [620, 0]
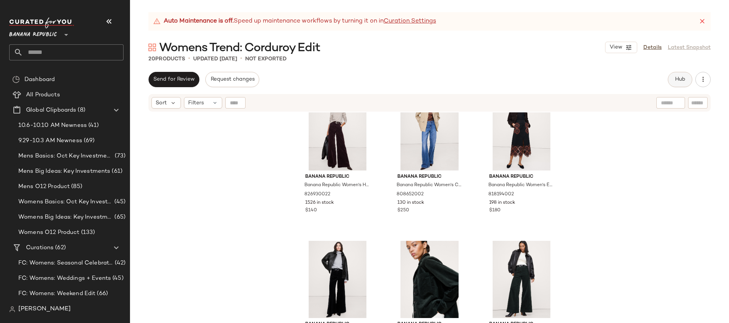
click at [677, 83] on button "Hub" at bounding box center [680, 79] width 24 height 15
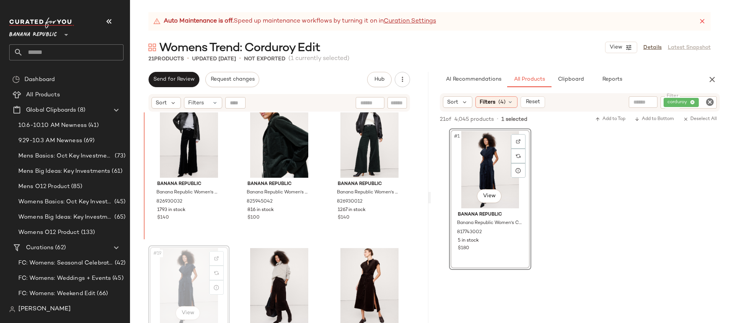
scroll to position [759, 0]
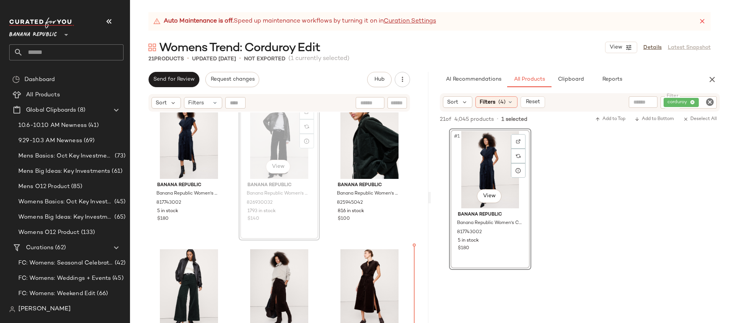
scroll to position [759, 0]
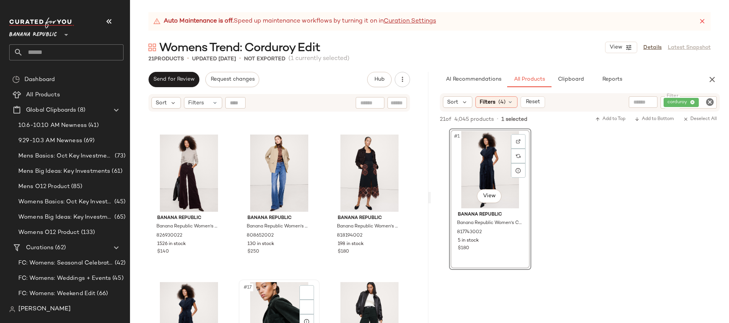
scroll to position [618, 0]
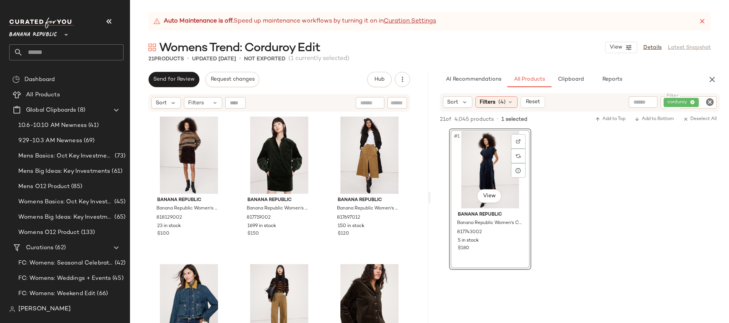
click at [706, 103] on icon "Clear Filter" at bounding box center [709, 102] width 9 height 9
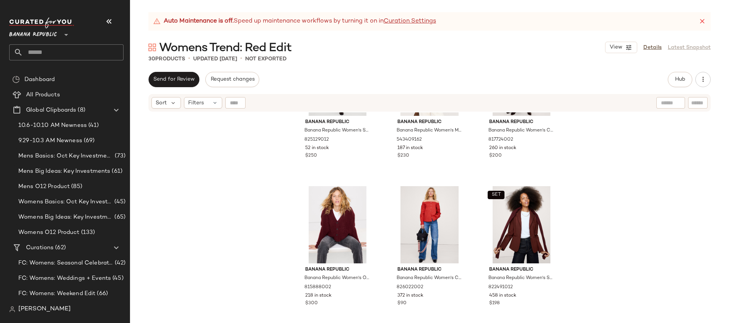
scroll to position [824, 0]
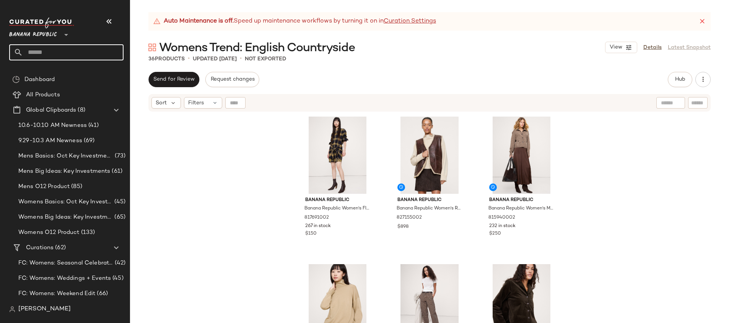
click at [91, 52] on input "text" at bounding box center [73, 52] width 101 height 16
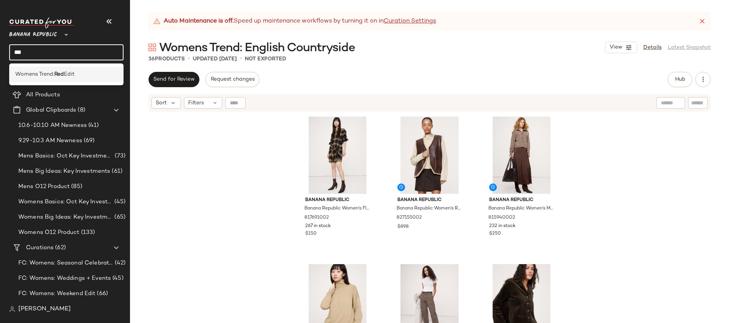
type input "***"
click at [59, 75] on b "Red" at bounding box center [59, 74] width 10 height 8
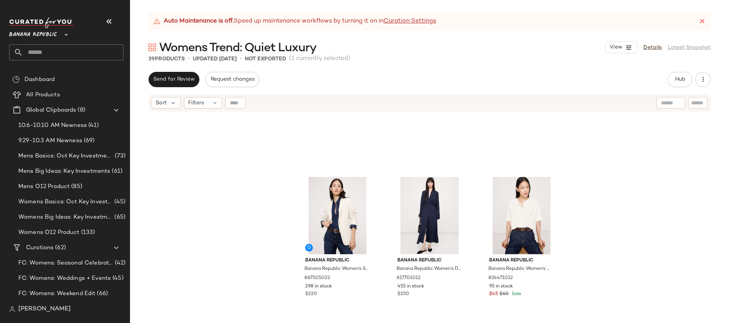
scroll to position [500, 0]
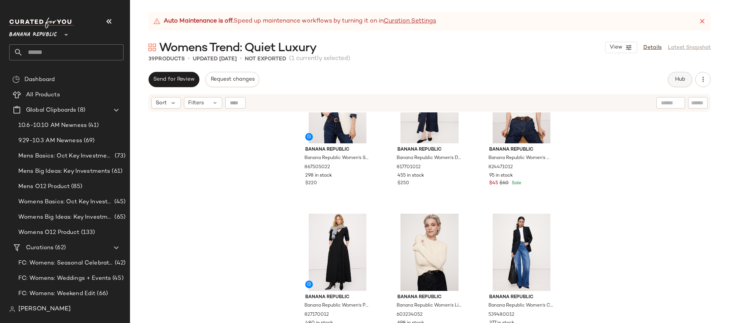
click at [676, 77] on span "Hub" at bounding box center [680, 80] width 11 height 6
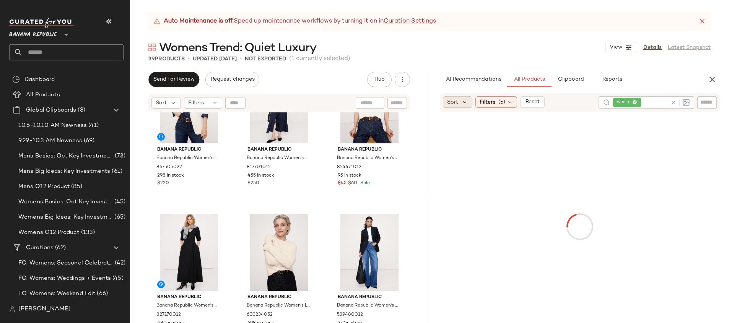
click at [462, 100] on icon at bounding box center [464, 102] width 7 height 7
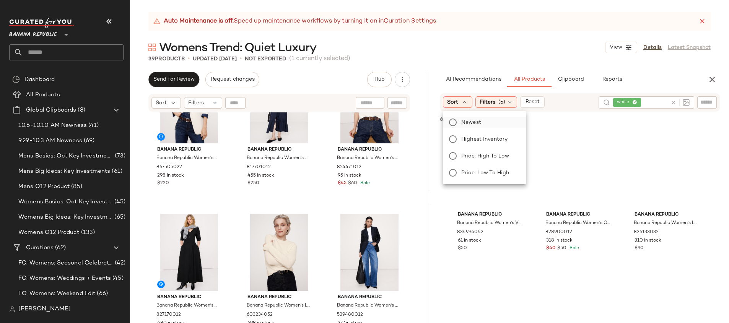
click at [476, 122] on span "Newest" at bounding box center [471, 123] width 20 height 8
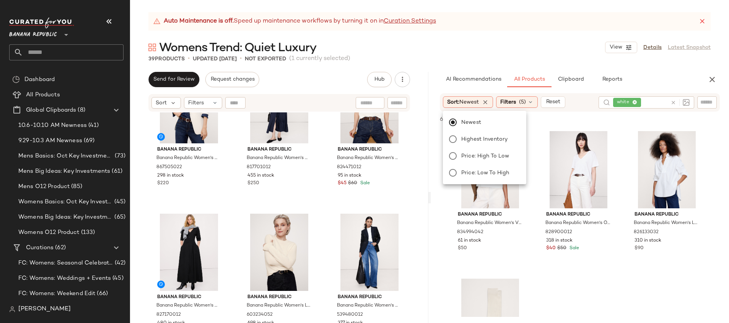
click at [674, 102] on icon at bounding box center [674, 103] width 6 height 6
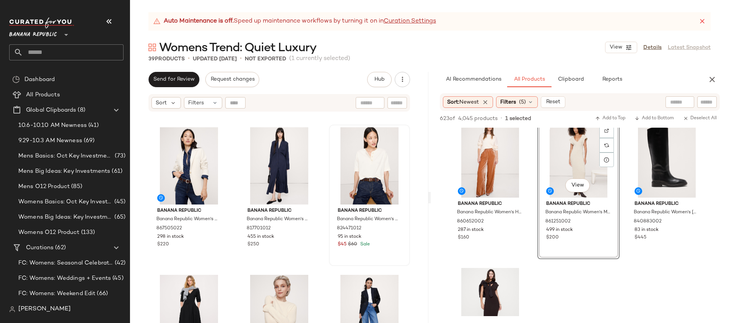
scroll to position [438, 0]
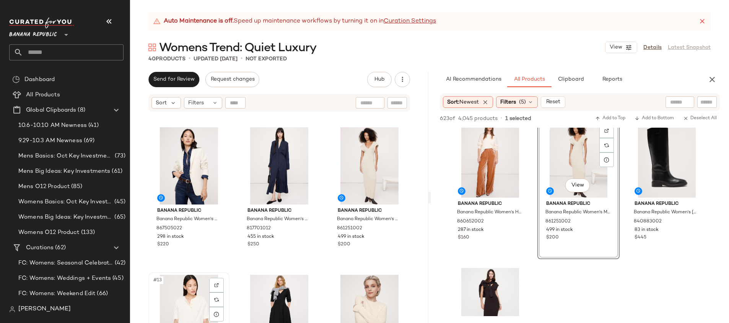
click at [192, 294] on div "#13 View" at bounding box center [189, 313] width 76 height 77
click at [373, 159] on div "#12 View" at bounding box center [370, 165] width 76 height 77
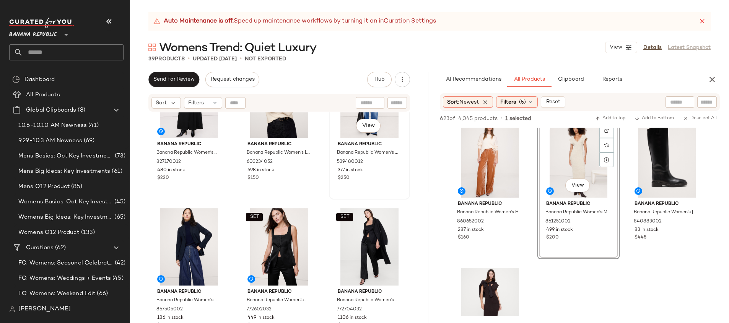
scroll to position [712, 0]
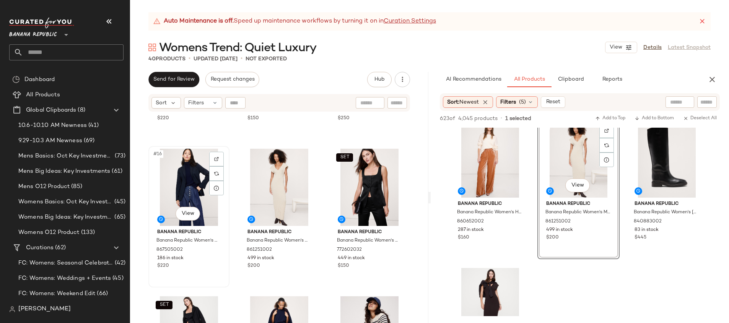
click at [197, 175] on div "#16 View" at bounding box center [189, 187] width 76 height 77
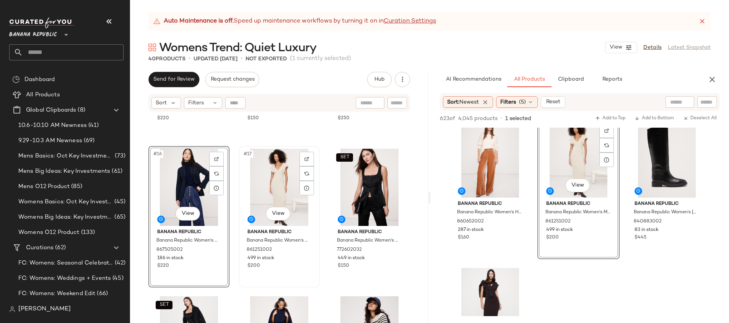
click at [255, 197] on div "#17 View" at bounding box center [279, 187] width 76 height 77
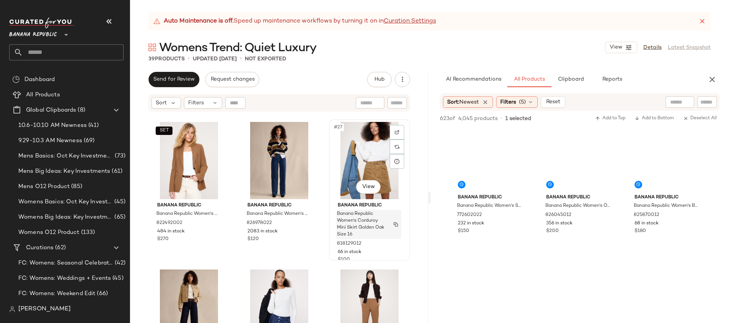
scroll to position [1180, 0]
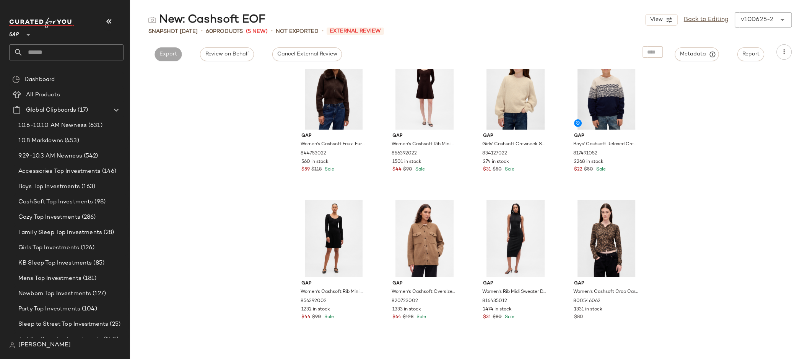
scroll to position [559, 0]
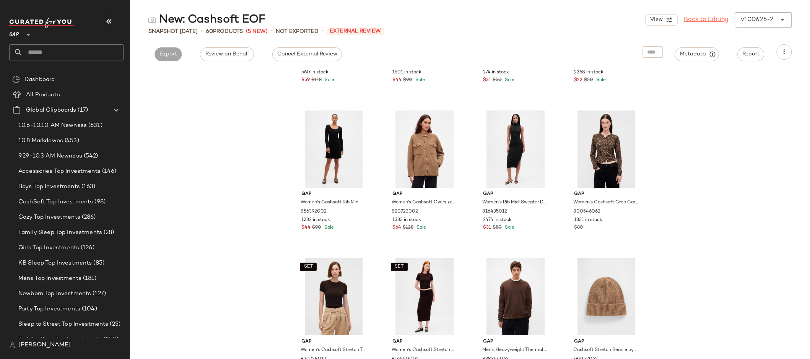
click at [690, 23] on link "Back to Editing" at bounding box center [706, 19] width 45 height 9
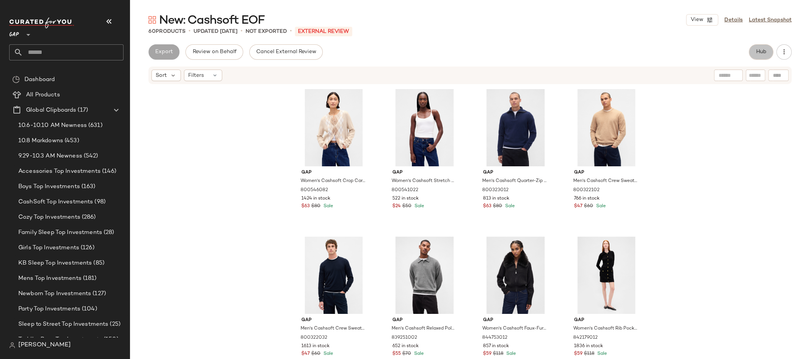
click at [760, 52] on span "Hub" at bounding box center [761, 52] width 11 height 6
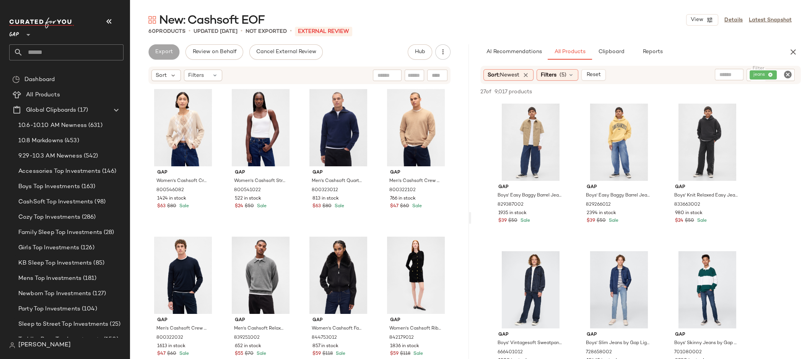
click at [789, 72] on icon "Clear Filter" at bounding box center [787, 74] width 9 height 9
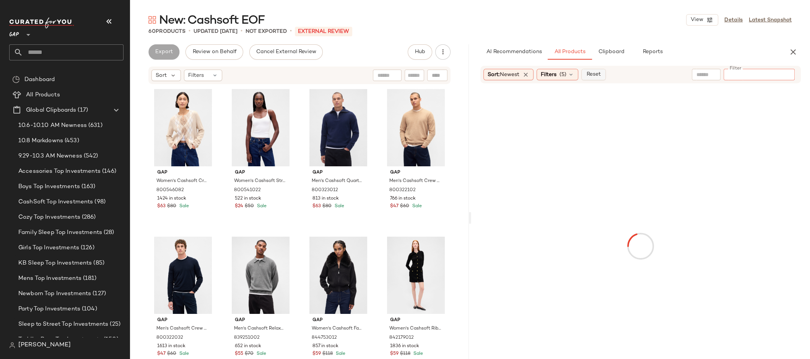
click at [652, 53] on span "Reports" at bounding box center [652, 52] width 20 height 6
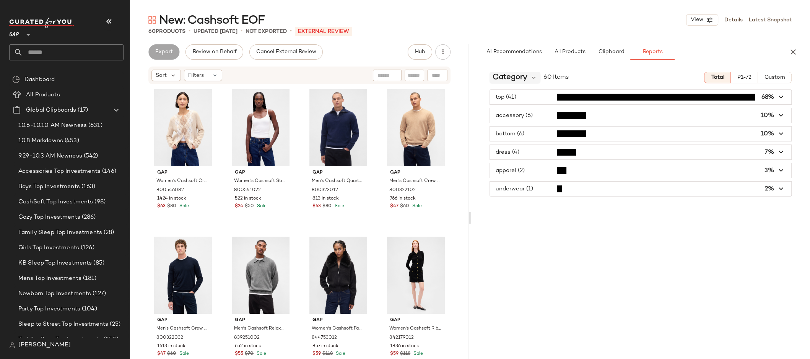
click at [524, 73] on span "Category" at bounding box center [510, 77] width 35 height 11
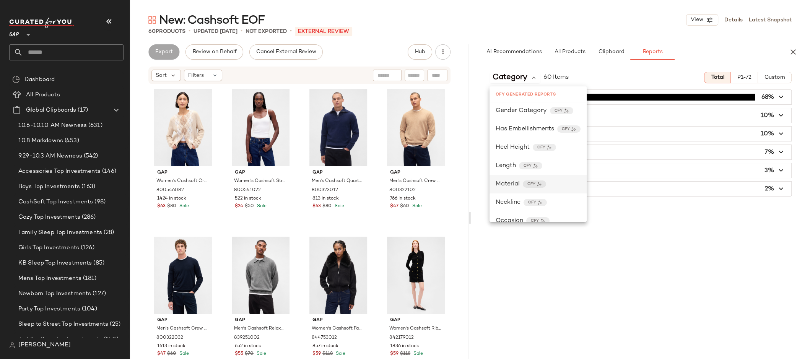
scroll to position [262, 0]
click at [553, 176] on div "Material CFY" at bounding box center [538, 180] width 85 height 9
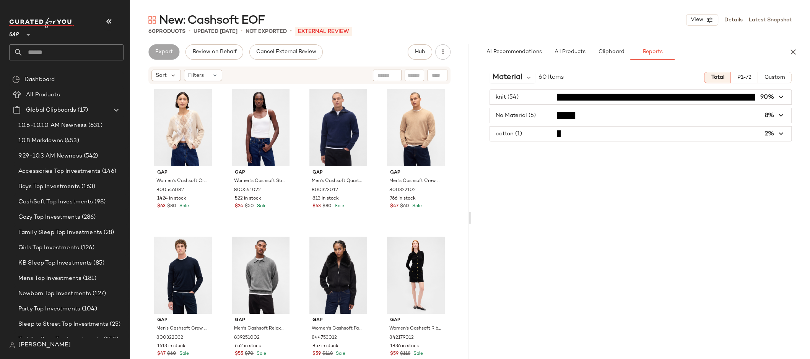
click at [553, 99] on span "button" at bounding box center [640, 97] width 301 height 15
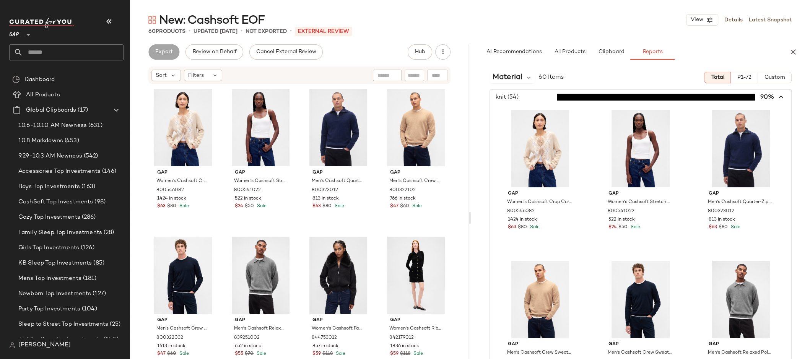
click at [539, 98] on span "button" at bounding box center [640, 97] width 301 height 15
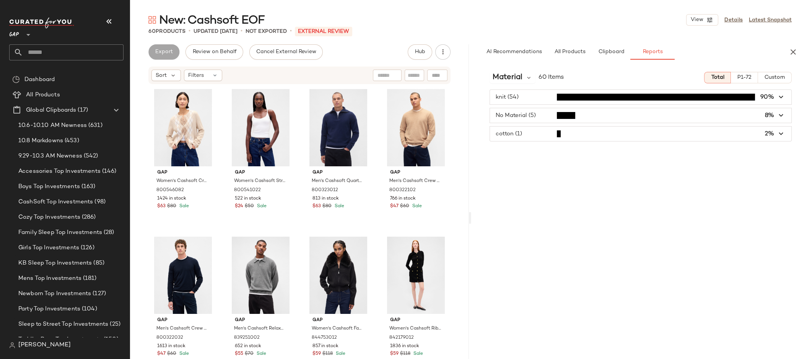
click at [550, 110] on span "button" at bounding box center [640, 115] width 301 height 15
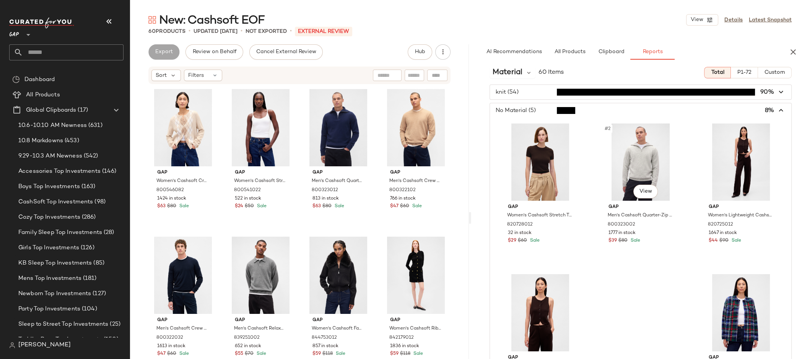
scroll to position [0, 0]
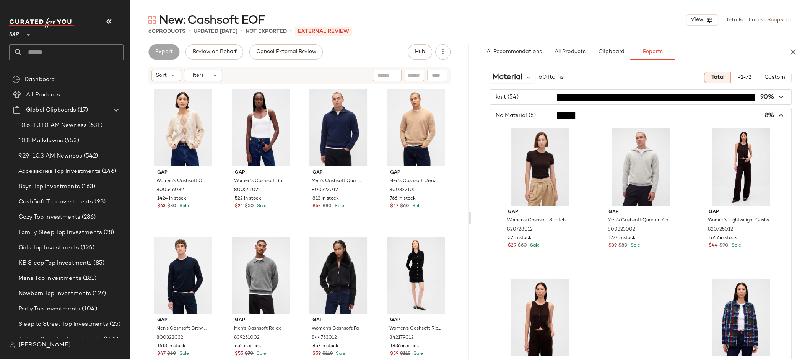
click at [594, 110] on span "button" at bounding box center [640, 115] width 301 height 15
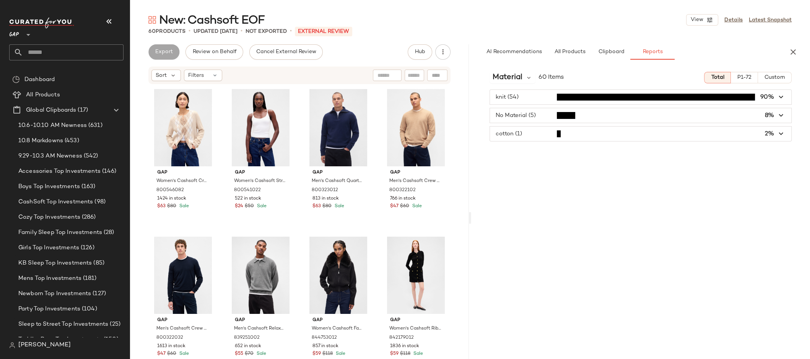
click at [590, 130] on span "button" at bounding box center [640, 134] width 301 height 15
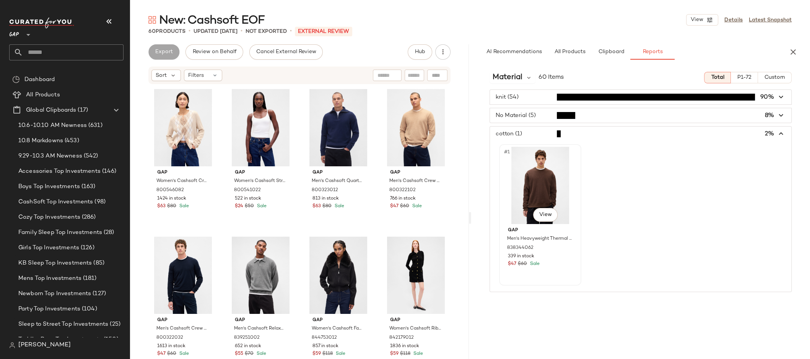
click at [551, 184] on div "#1 View" at bounding box center [540, 185] width 77 height 77
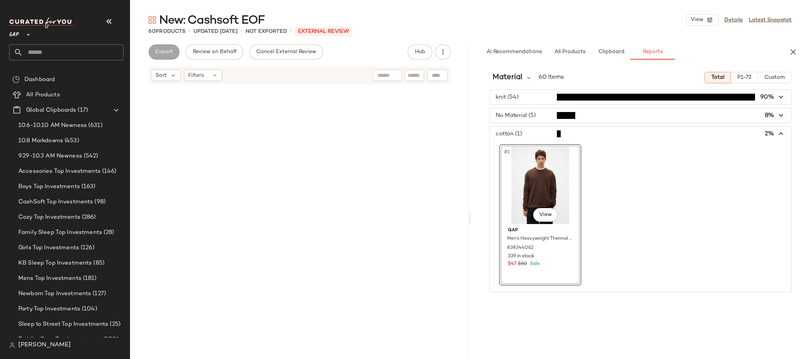
scroll to position [738, 0]
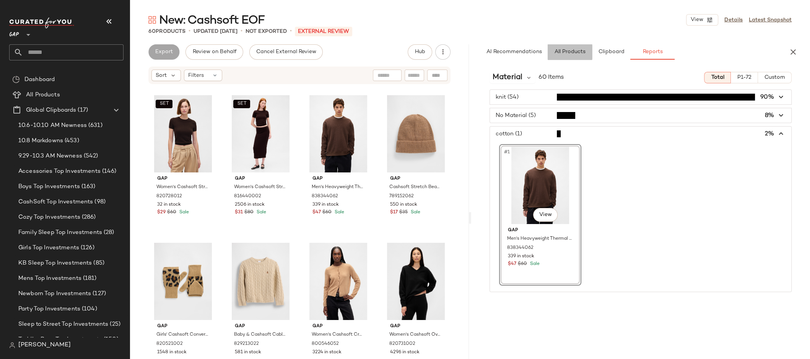
click at [566, 54] on span "All Products" at bounding box center [569, 52] width 31 height 6
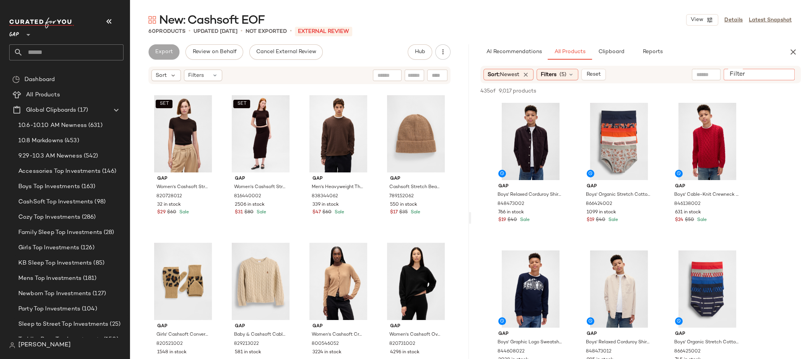
click at [787, 77] on input "Filter" at bounding box center [759, 75] width 65 height 8
type input "********"
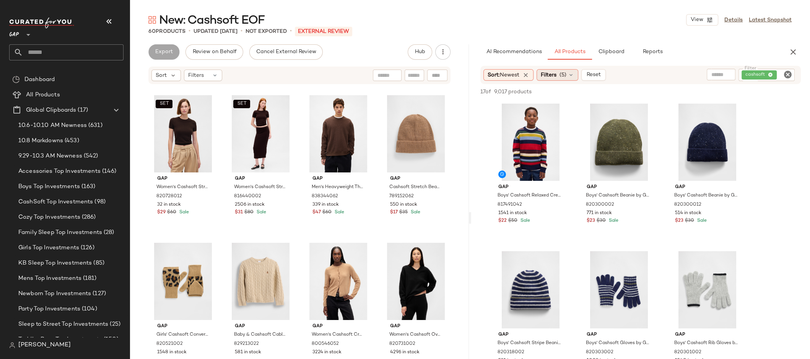
click at [550, 73] on span "Filters" at bounding box center [549, 75] width 16 height 8
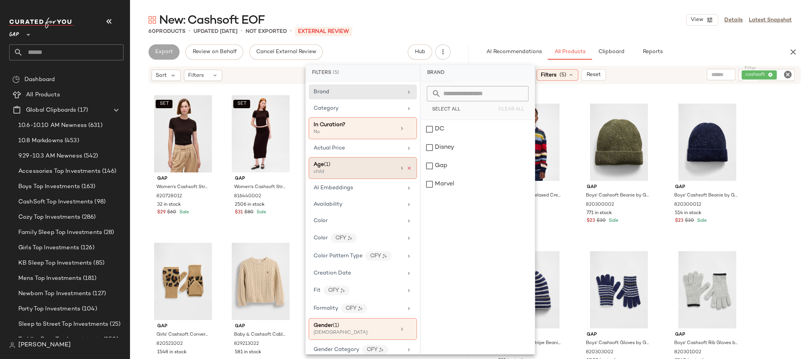
click at [409, 166] on icon at bounding box center [409, 168] width 5 height 5
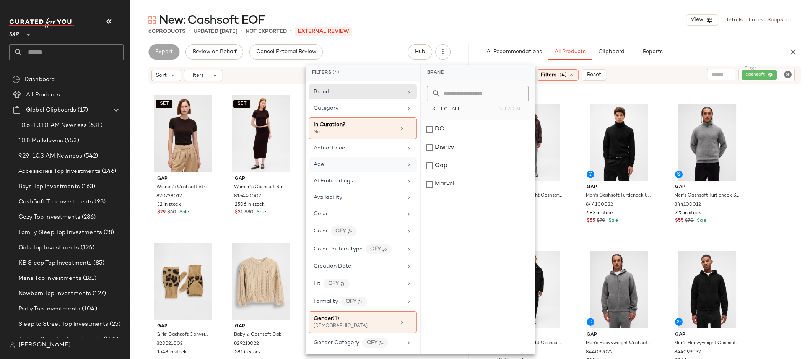
click at [586, 96] on div "50 of 9,017 products • 0 selected Add to Top Add to Bottom Deselect All" at bounding box center [640, 92] width 339 height 17
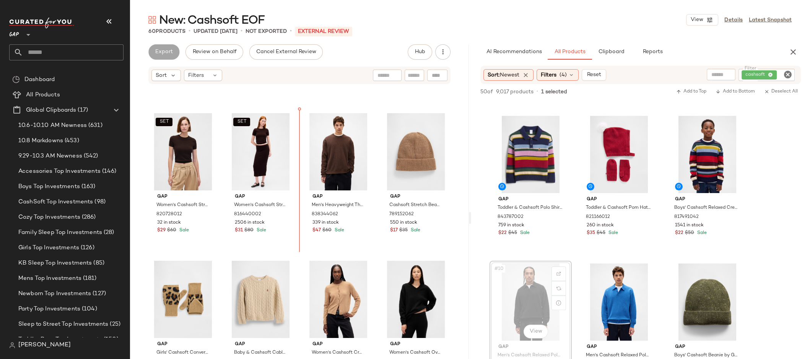
scroll to position [720, 0]
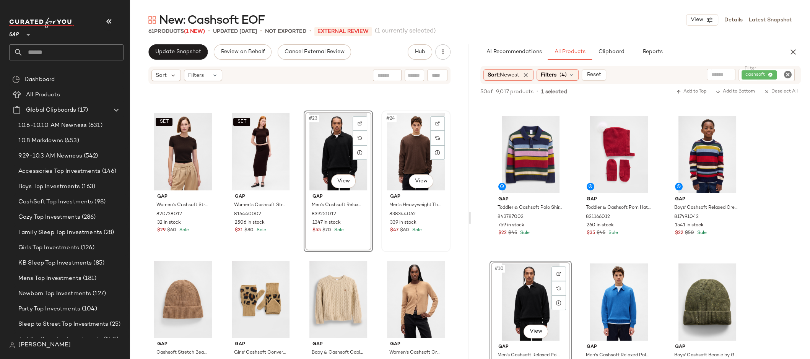
click at [415, 144] on div "#24 View" at bounding box center [416, 151] width 64 height 77
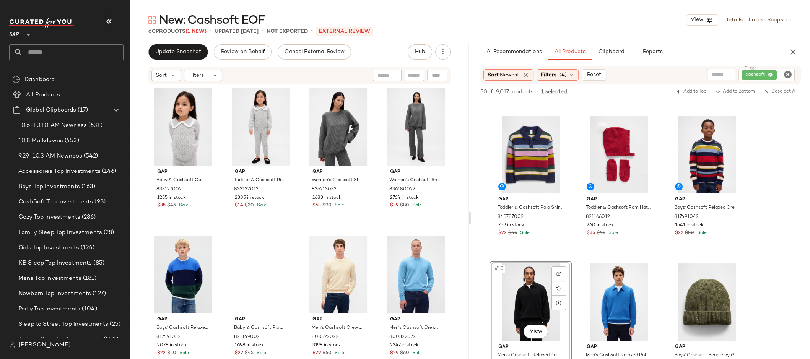
scroll to position [1944, 0]
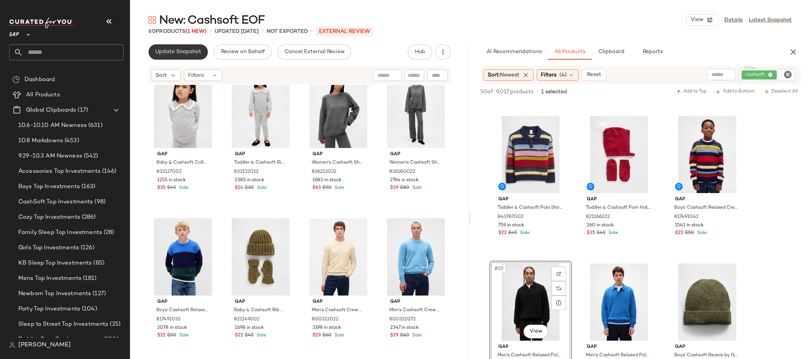
click at [179, 50] on span "Update Snapshot" at bounding box center [178, 52] width 46 height 6
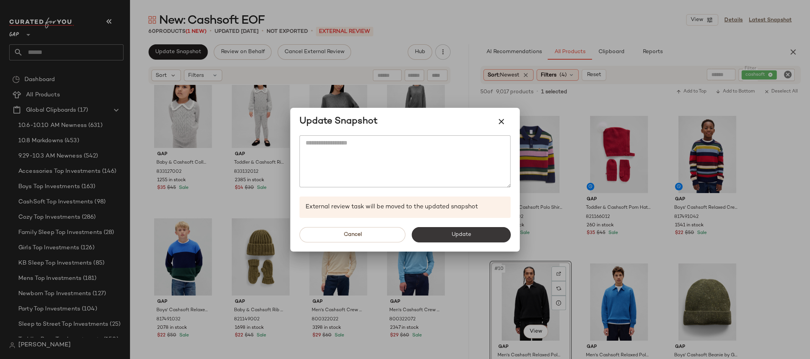
click at [459, 232] on span "Update" at bounding box center [461, 235] width 20 height 6
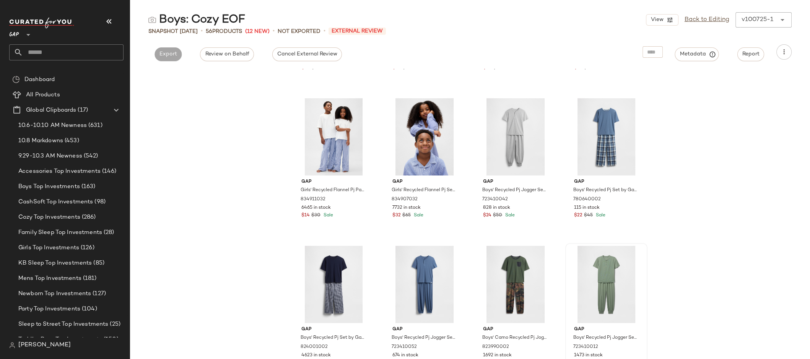
scroll to position [1778, 0]
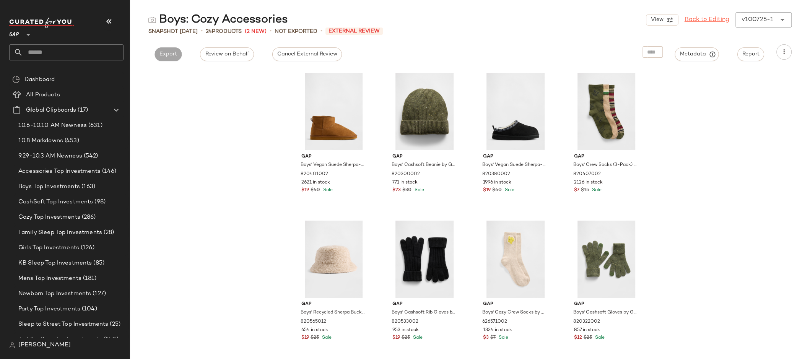
click at [726, 18] on link "Back to Editing" at bounding box center [707, 19] width 45 height 9
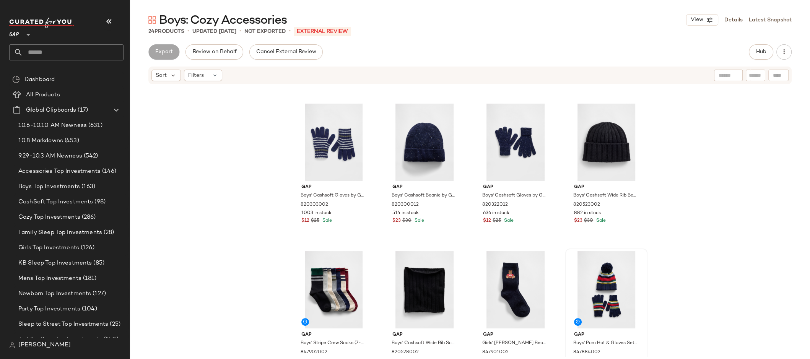
scroll to position [615, 0]
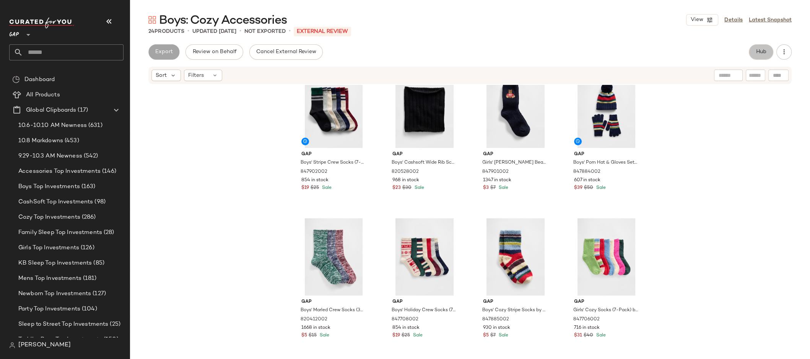
click at [756, 53] on span "Hub" at bounding box center [761, 52] width 11 height 6
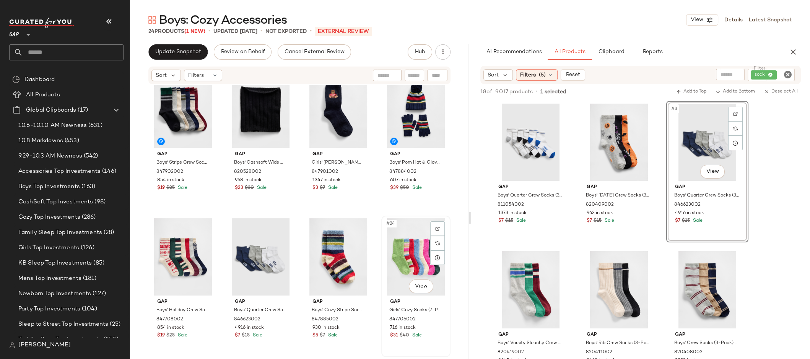
click at [397, 242] on div "#24 View" at bounding box center [416, 256] width 64 height 77
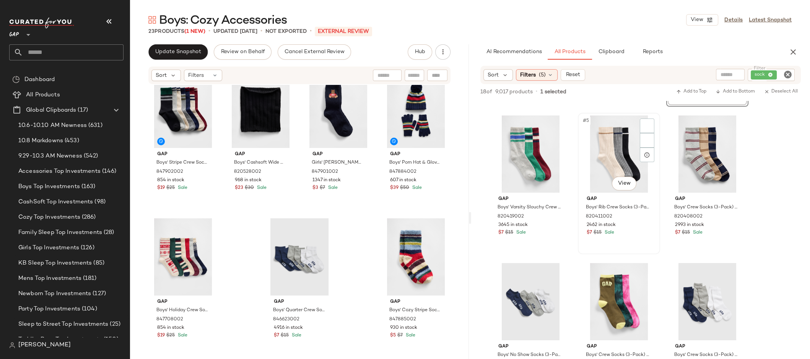
scroll to position [135, 0]
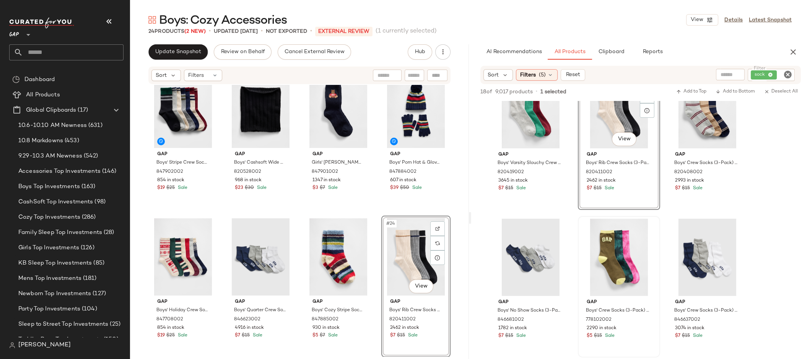
scroll to position [412, 0]
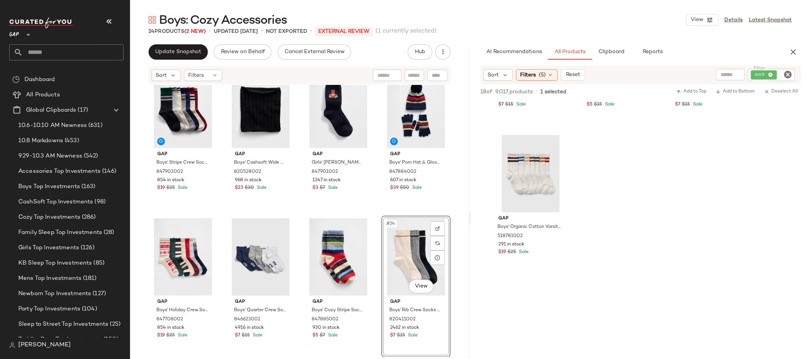
click at [790, 75] on icon "Clear Filter" at bounding box center [787, 74] width 9 height 9
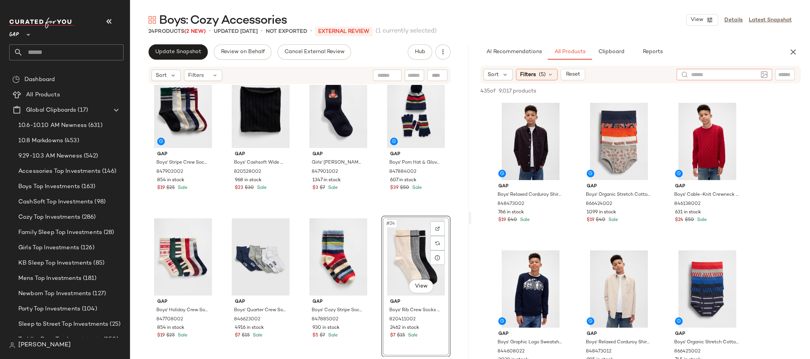
click at [710, 75] on input "text" at bounding box center [724, 75] width 67 height 8
type input "**********"
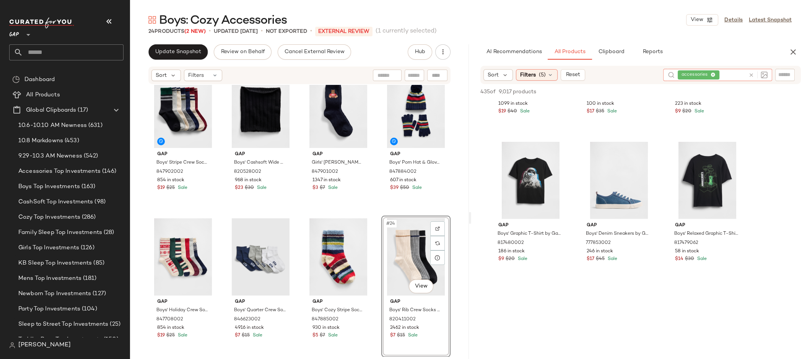
scroll to position [2549, 0]
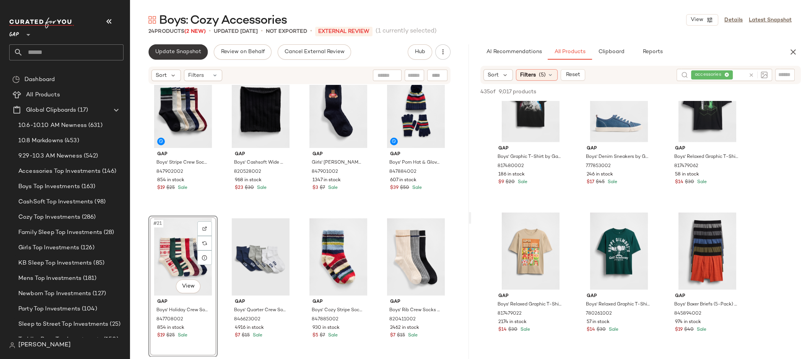
click at [183, 47] on button "Update Snapshot" at bounding box center [177, 51] width 59 height 15
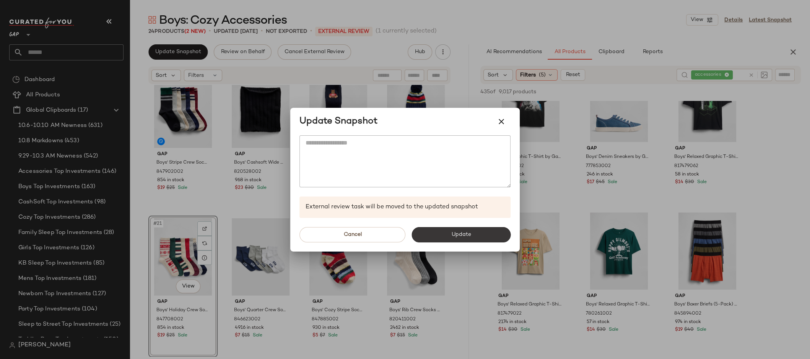
click at [430, 230] on button "Update" at bounding box center [461, 234] width 99 height 15
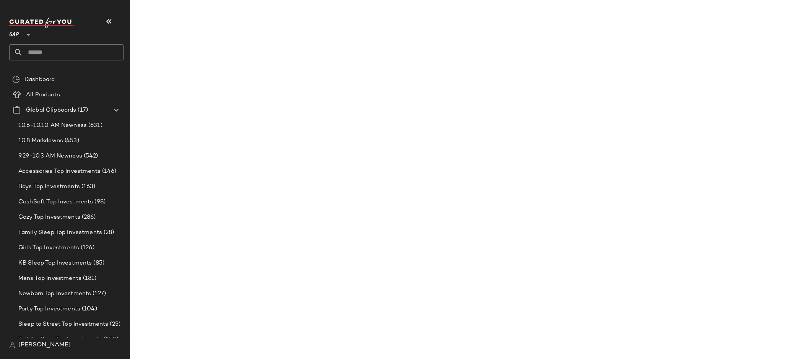
scroll to position [3730, 0]
